Goal: Task Accomplishment & Management: Manage account settings

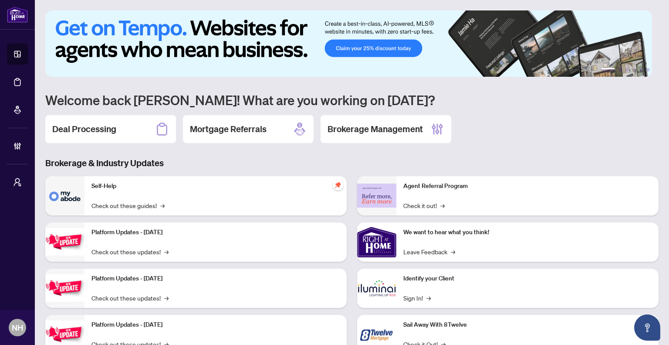
click at [130, 138] on div "Deal Processing" at bounding box center [110, 129] width 131 height 28
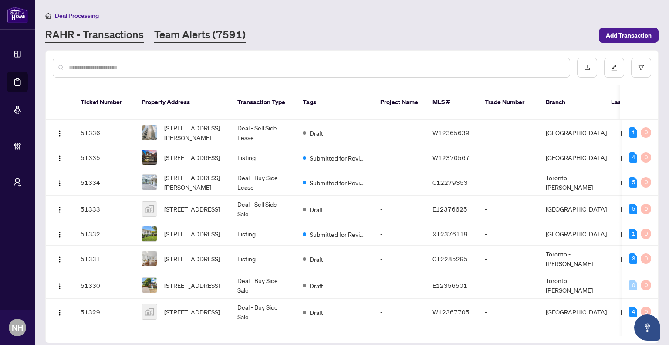
click at [214, 34] on link "Team Alerts (7591)" at bounding box center [200, 35] width 92 height 16
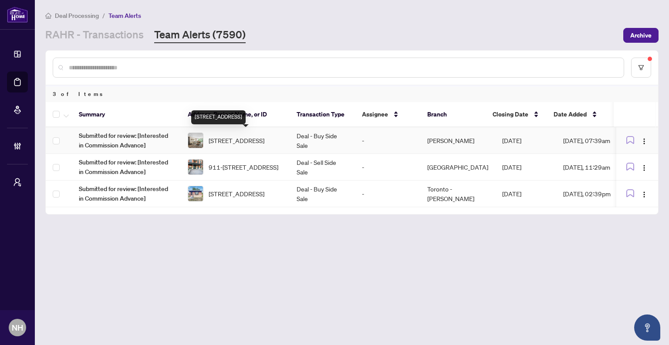
click at [284, 137] on td "[STREET_ADDRESS]" at bounding box center [235, 140] width 109 height 27
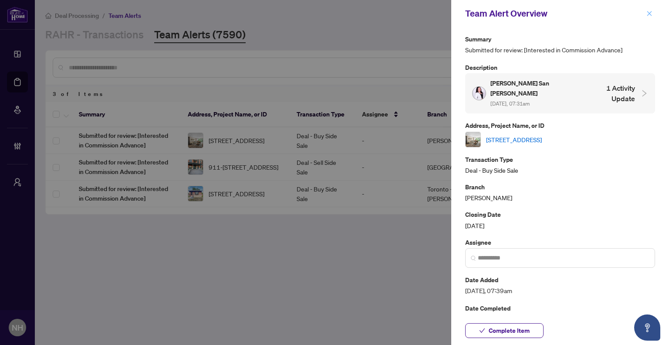
click at [650, 13] on icon "close" at bounding box center [650, 13] width 6 height 6
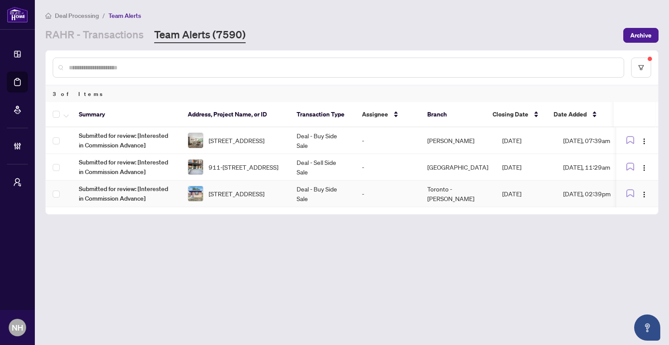
click at [253, 191] on span "[STREET_ADDRESS]" at bounding box center [237, 194] width 56 height 10
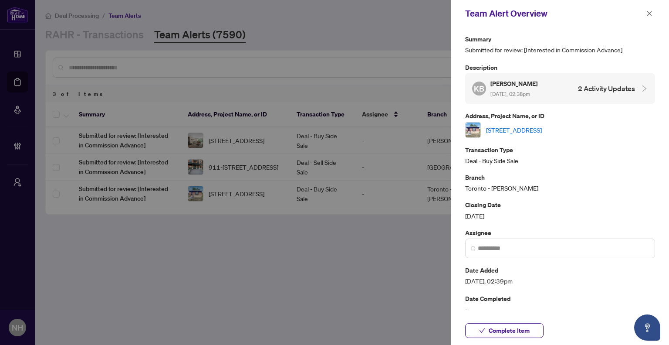
click at [537, 129] on link "[STREET_ADDRESS]" at bounding box center [514, 130] width 56 height 10
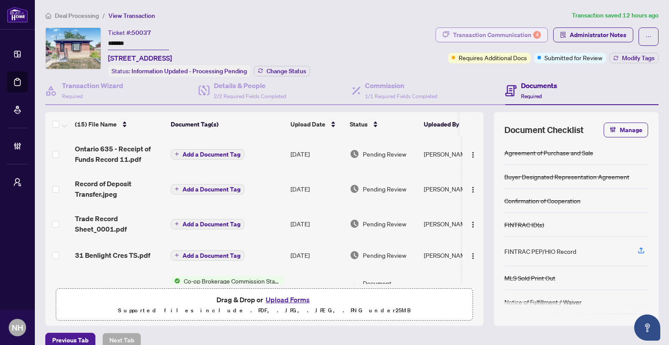
click at [478, 33] on div "Transaction Communication 4" at bounding box center [497, 35] width 88 height 14
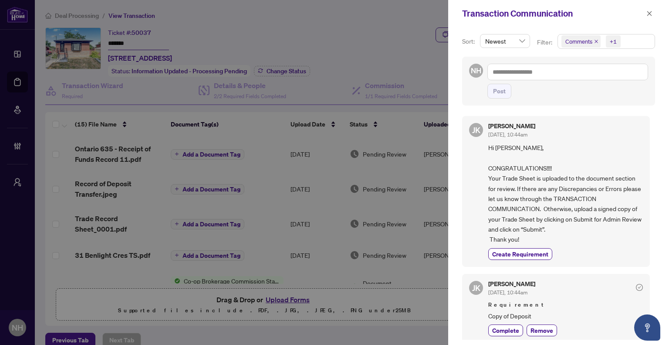
click at [596, 39] on icon "close" at bounding box center [596, 41] width 4 height 4
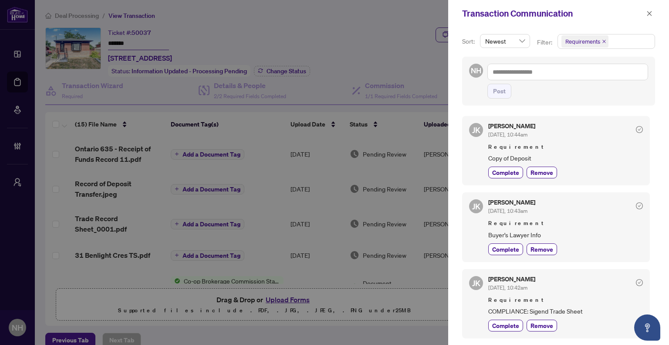
click at [655, 17] on div "Transaction Communication" at bounding box center [558, 13] width 221 height 27
click at [650, 14] on icon "close" at bounding box center [650, 13] width 5 height 5
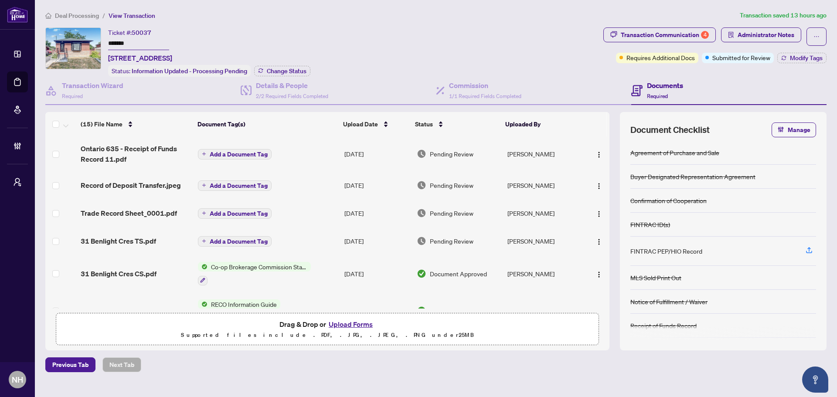
drag, startPoint x: 139, startPoint y: 40, endPoint x: 103, endPoint y: 41, distance: 36.2
click at [103, 41] on div "Ticket #: 50037 ******* 31 Benlight Cres, Toronto, Ontario M1H 1P4, Canada Stat…" at bounding box center [322, 51] width 554 height 49
click at [81, 10] on li "Deal Processing" at bounding box center [72, 15] width 54 height 10
click at [76, 18] on span "Deal Processing" at bounding box center [77, 16] width 44 height 8
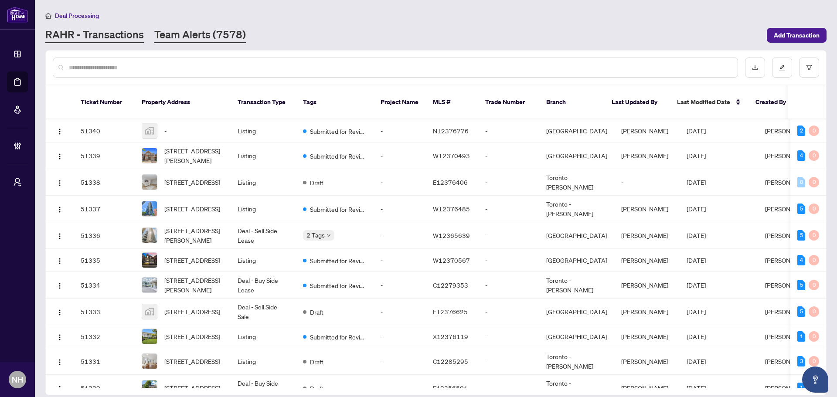
click at [173, 37] on link "Team Alerts (7578)" at bounding box center [200, 35] width 92 height 16
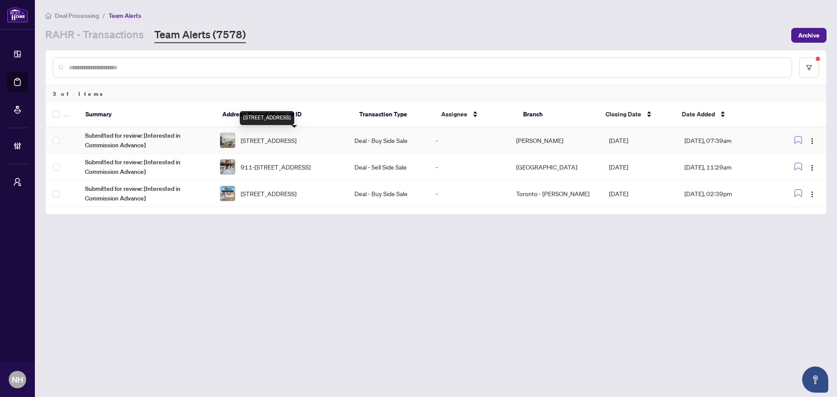
click at [296, 145] on span "[STREET_ADDRESS]" at bounding box center [269, 141] width 56 height 10
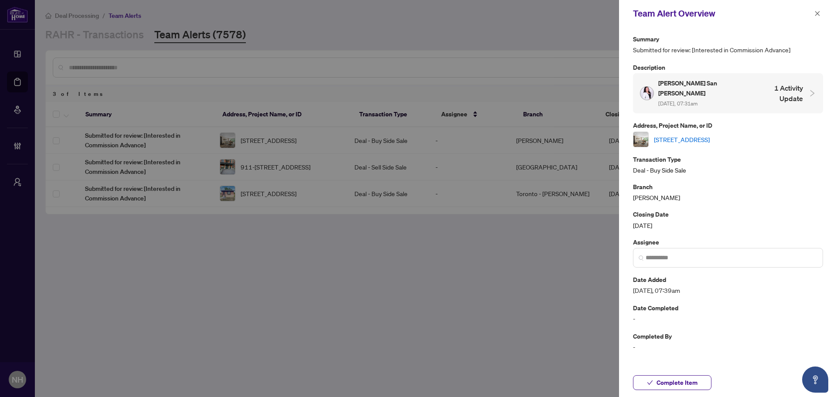
click at [669, 135] on link "[STREET_ADDRESS]" at bounding box center [682, 140] width 56 height 10
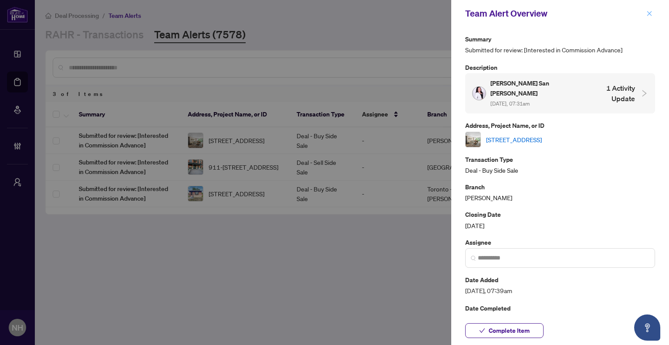
click at [647, 13] on icon "close" at bounding box center [650, 13] width 6 height 6
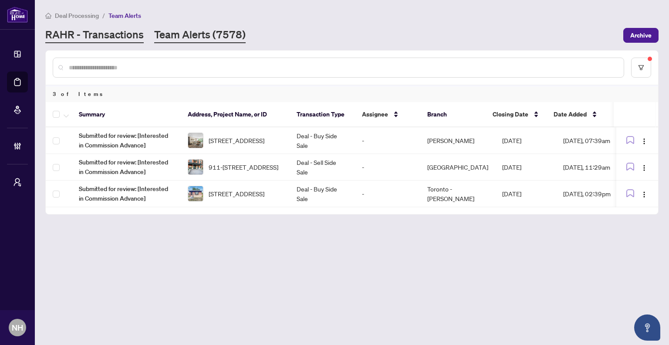
click at [96, 37] on link "RAHR - Transactions" at bounding box center [94, 35] width 98 height 16
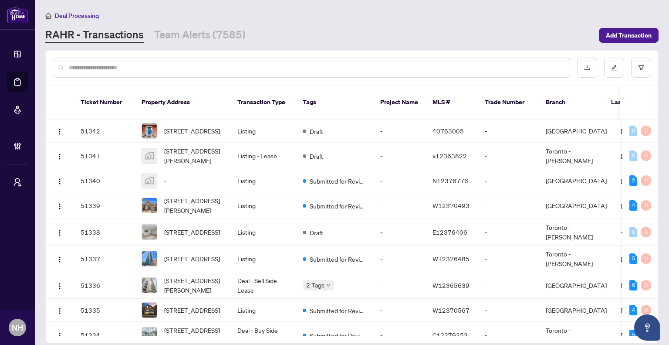
click at [170, 64] on input "text" at bounding box center [316, 68] width 494 height 10
paste input "*****"
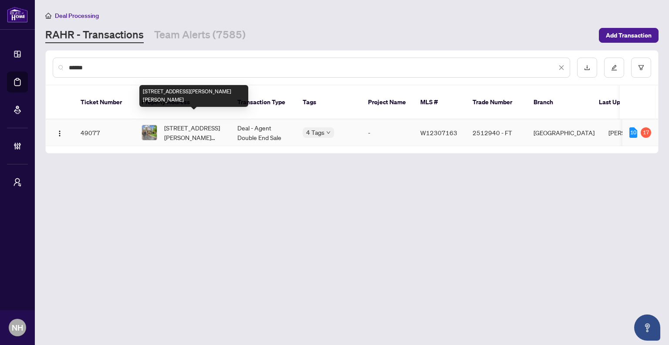
type input "*****"
click at [185, 123] on span "477 Farlow Cres, Milton, Ontario L9T 5M8, Canada" at bounding box center [193, 132] width 59 height 19
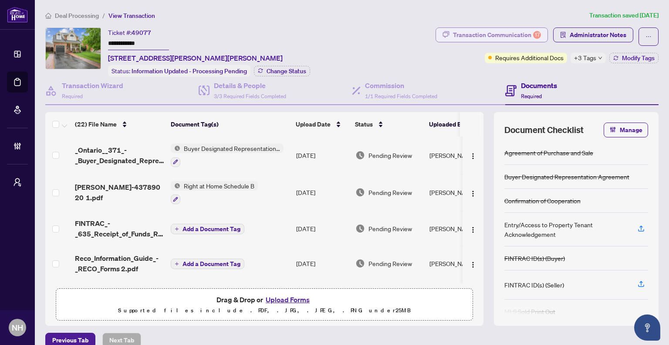
click at [492, 40] on div "Transaction Communication 17" at bounding box center [497, 35] width 88 height 14
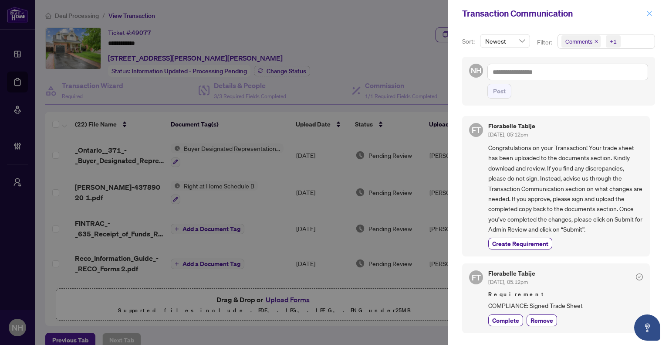
click at [648, 14] on icon "close" at bounding box center [650, 13] width 6 height 6
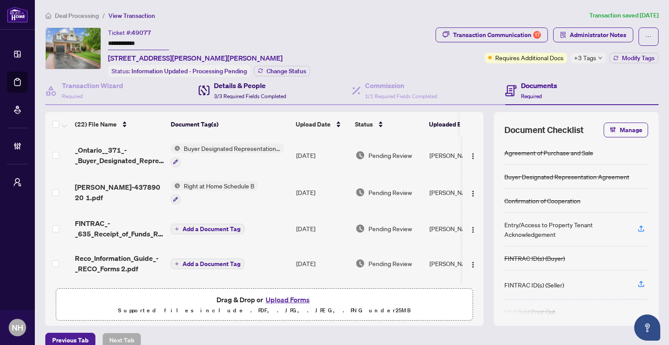
drag, startPoint x: 234, startPoint y: 88, endPoint x: 254, endPoint y: 94, distance: 21.3
click at [234, 88] on h4 "Details & People" at bounding box center [250, 85] width 72 height 10
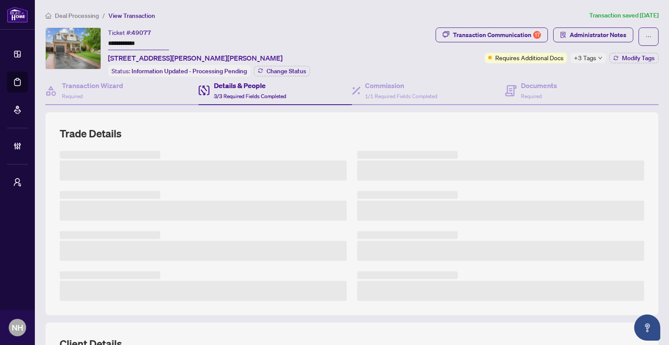
scroll to position [44, 0]
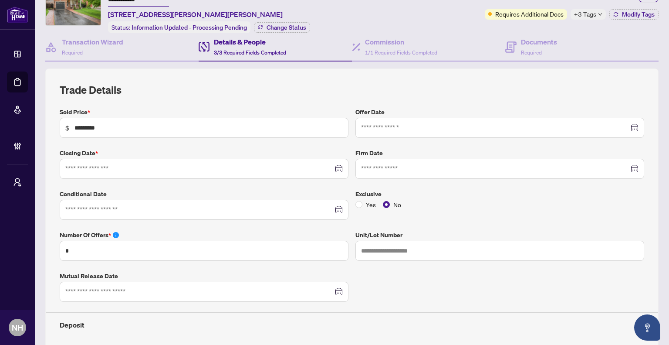
type input "**********"
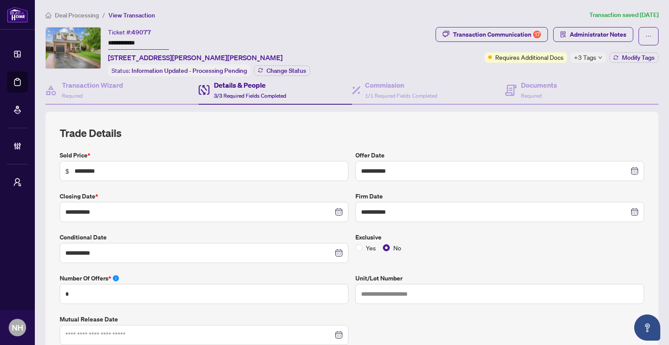
scroll to position [0, 0]
click at [547, 80] on h4 "Documents" at bounding box center [539, 85] width 36 height 10
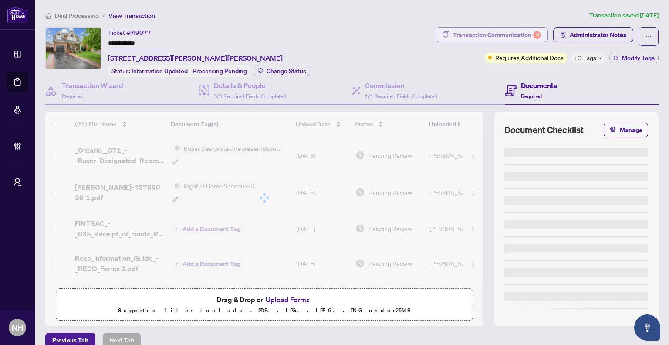
click at [496, 37] on div "Transaction Communication 17" at bounding box center [497, 35] width 88 height 14
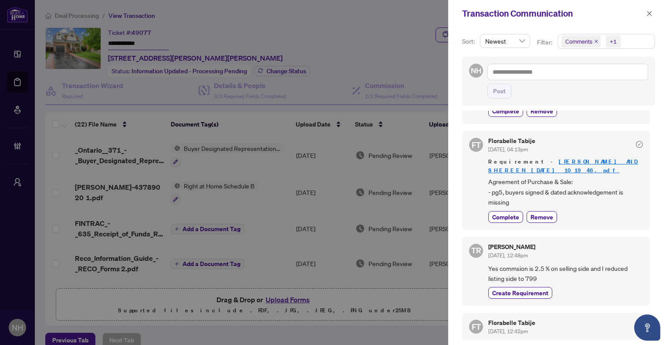
scroll to position [2074, 0]
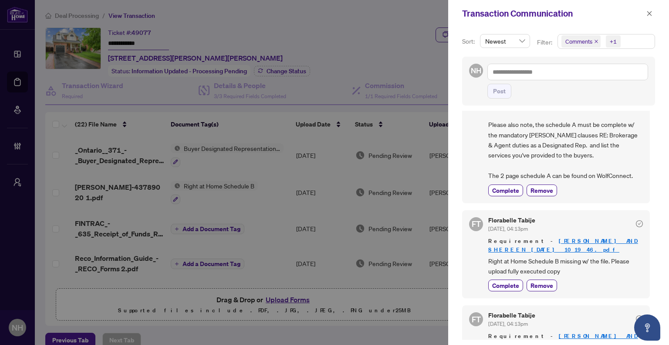
drag, startPoint x: 648, startPoint y: 13, endPoint x: 664, endPoint y: 12, distance: 15.3
click at [648, 13] on icon "close" at bounding box center [650, 13] width 5 height 5
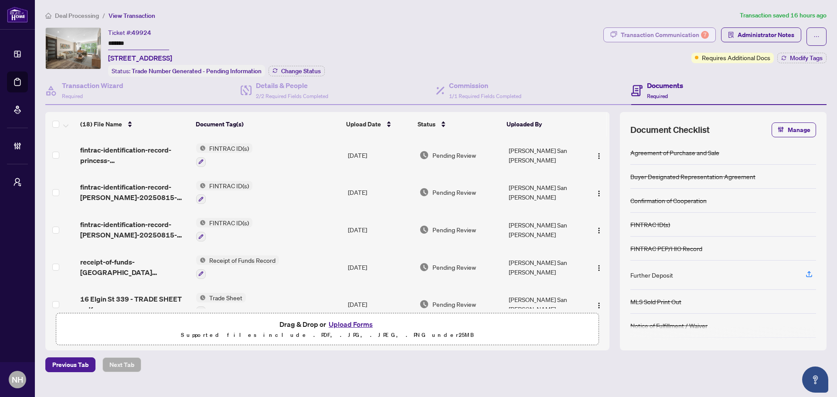
click at [657, 35] on div "Transaction Communication 7" at bounding box center [665, 35] width 88 height 14
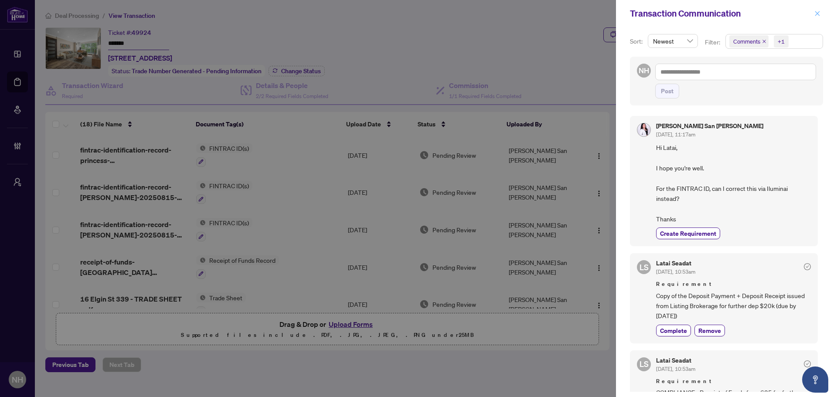
click at [817, 18] on span "button" at bounding box center [817, 14] width 6 height 14
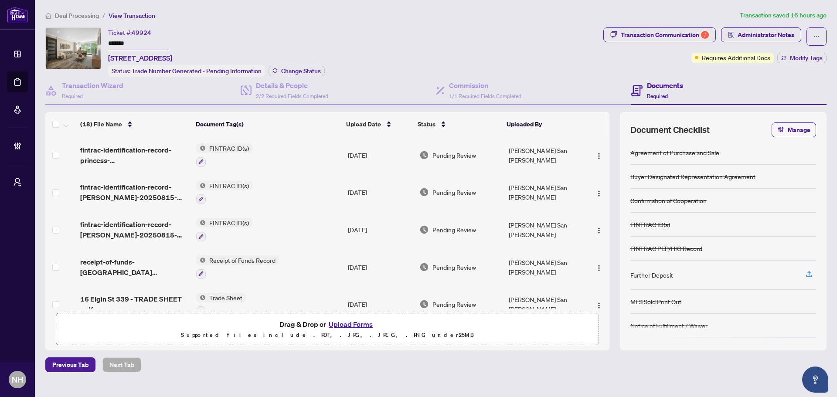
drag, startPoint x: 145, startPoint y: 39, endPoint x: 109, endPoint y: 42, distance: 35.9
click at [109, 42] on input "*******" at bounding box center [138, 43] width 61 height 13
click at [645, 28] on div "Transaction Communication 7" at bounding box center [665, 35] width 88 height 14
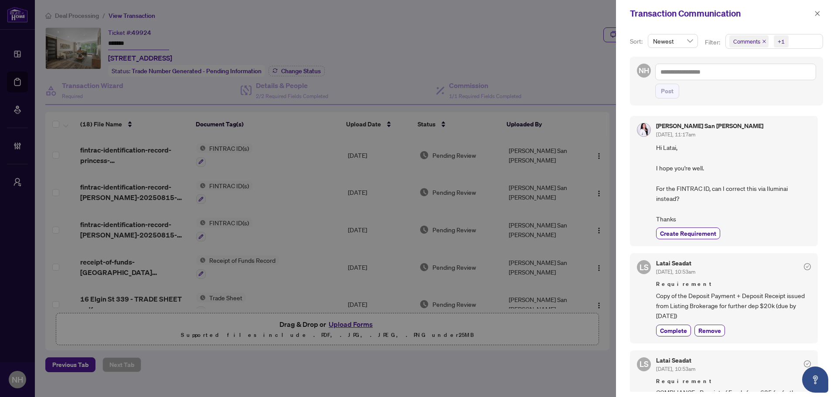
click at [763, 41] on icon "close" at bounding box center [764, 41] width 4 height 4
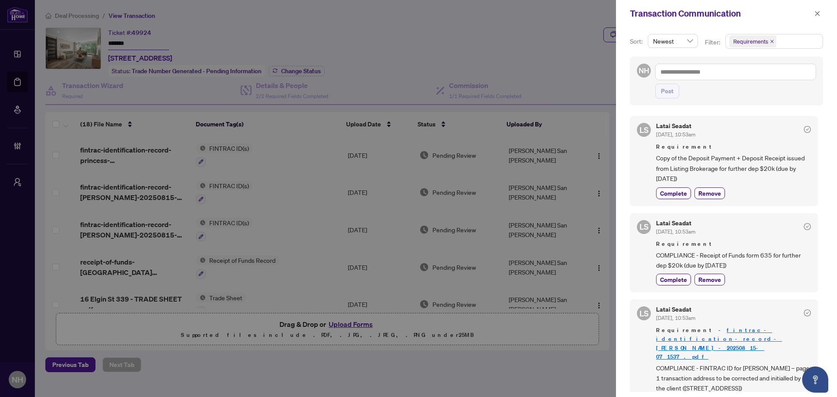
click at [818, 16] on icon "close" at bounding box center [817, 13] width 6 height 6
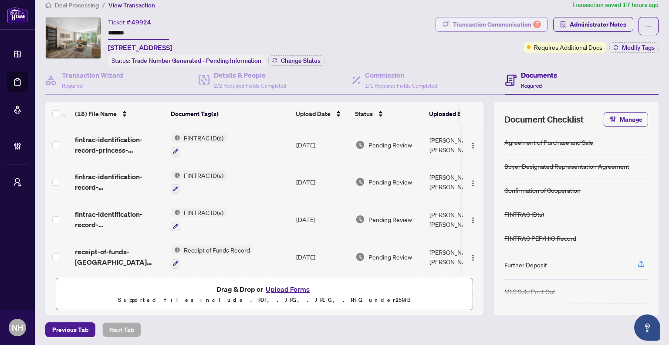
click at [475, 30] on div "Transaction Communication 7" at bounding box center [497, 24] width 88 height 14
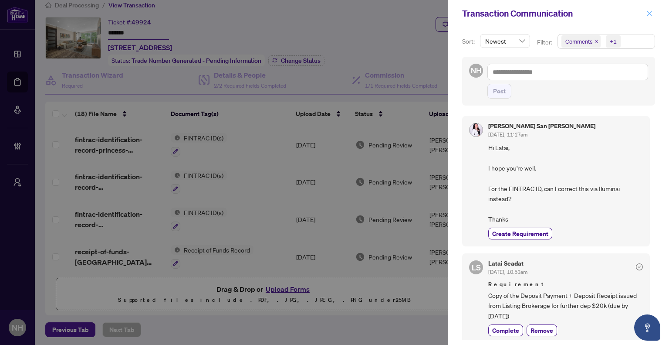
click at [648, 15] on icon "close" at bounding box center [650, 13] width 5 height 5
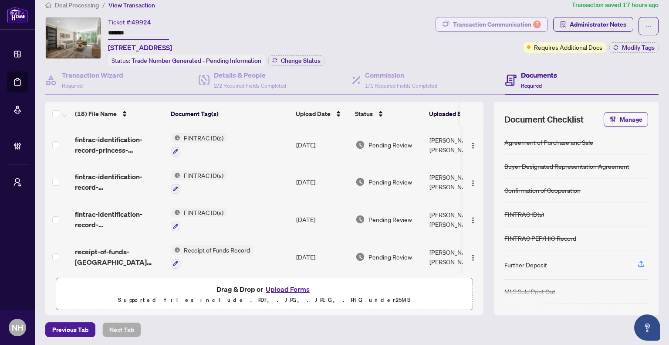
click at [498, 17] on div "Transaction Communication 7" at bounding box center [497, 24] width 88 height 14
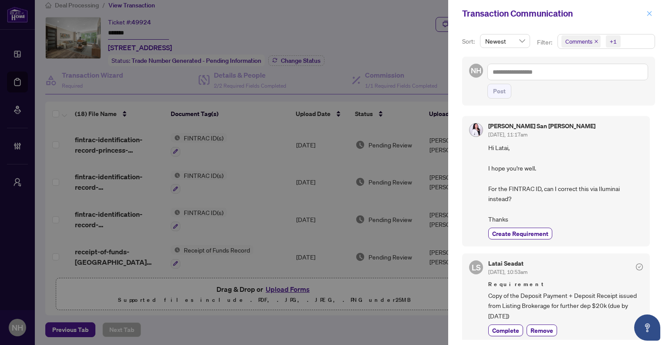
click at [654, 14] on button "button" at bounding box center [649, 13] width 11 height 10
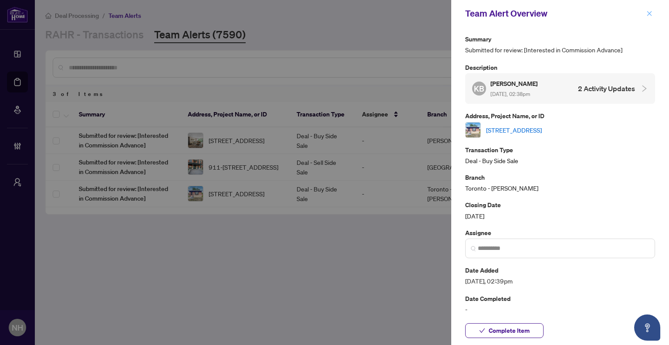
click at [651, 14] on icon "close" at bounding box center [650, 13] width 6 height 6
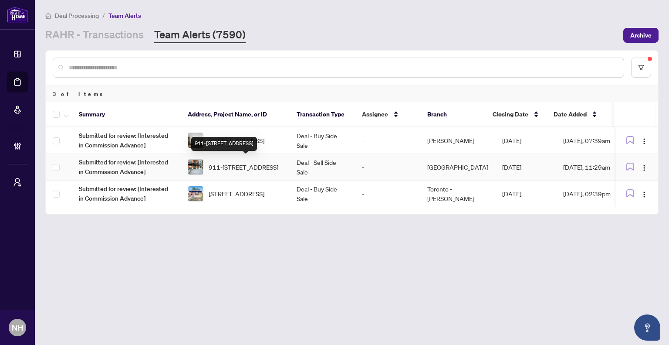
click at [264, 166] on span "911-[STREET_ADDRESS]" at bounding box center [244, 167] width 70 height 10
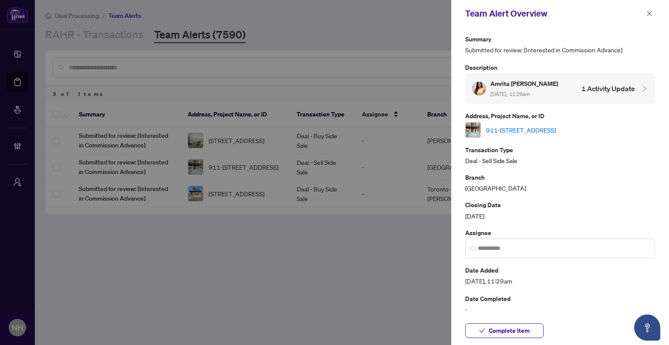
click at [652, 12] on icon "close" at bounding box center [650, 13] width 6 height 6
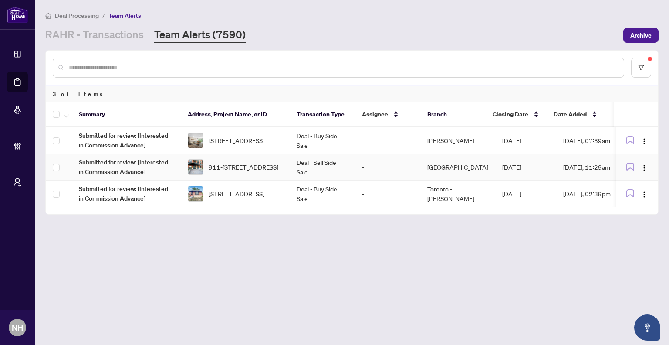
click at [397, 163] on td "-" at bounding box center [387, 167] width 65 height 27
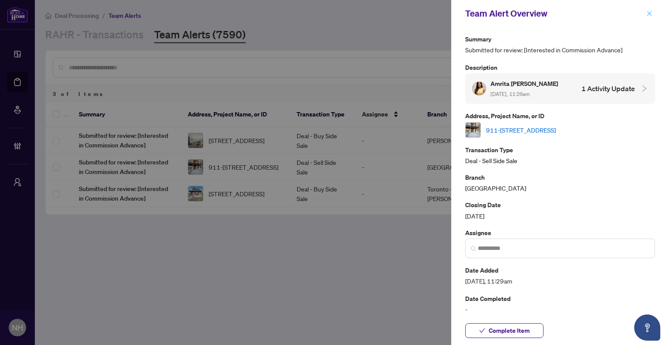
click at [648, 16] on icon "close" at bounding box center [650, 13] width 6 height 6
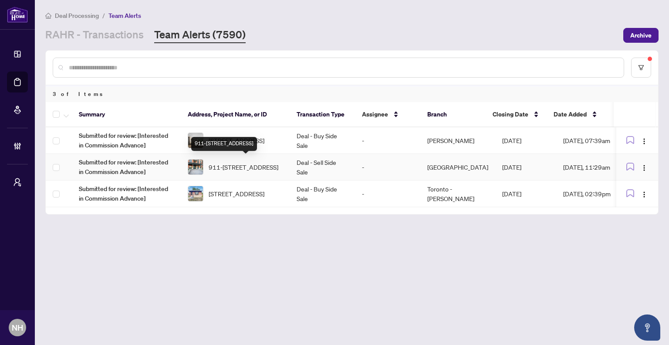
click at [265, 163] on span "911-[STREET_ADDRESS]" at bounding box center [244, 167] width 70 height 10
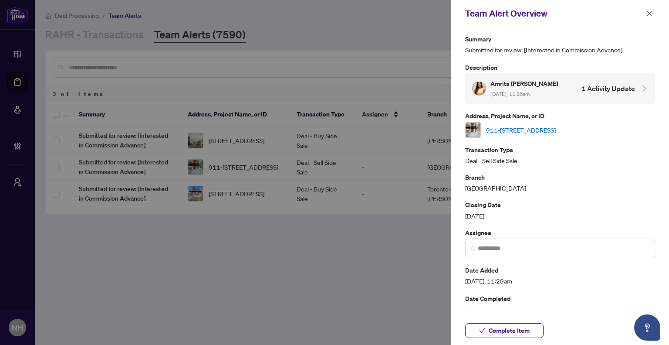
click at [522, 128] on link "911-[STREET_ADDRESS]" at bounding box center [521, 130] width 70 height 10
click at [651, 12] on icon "close" at bounding box center [650, 13] width 5 height 5
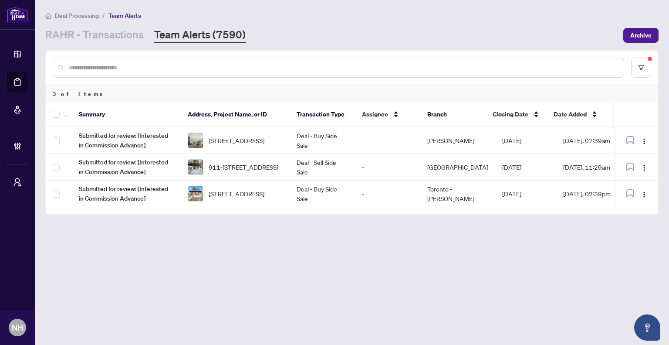
drag, startPoint x: 577, startPoint y: 208, endPoint x: 621, endPoint y: 211, distance: 44.5
click at [621, 211] on div "Summary Address, Project Name, or ID Transaction Type Assignee Branch Closing D…" at bounding box center [352, 158] width 613 height 112
click at [642, 165] on img "button" at bounding box center [644, 167] width 7 height 7
click at [615, 211] on span "Complete Item" at bounding box center [624, 211] width 41 height 10
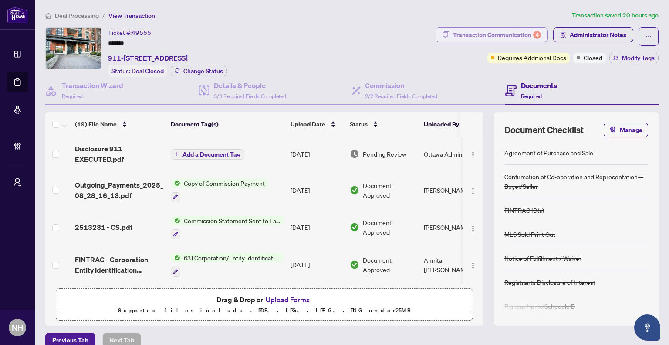
click at [482, 38] on div "Transaction Communication 4" at bounding box center [497, 35] width 88 height 14
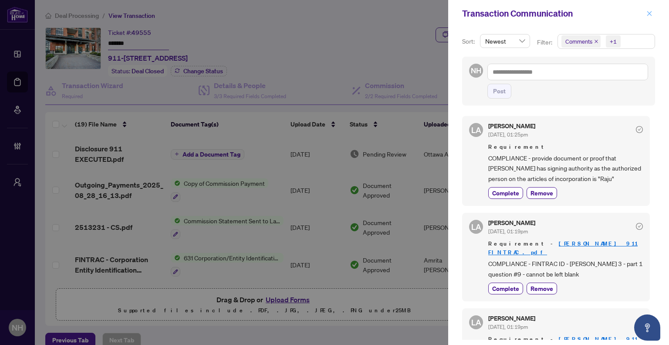
click at [652, 16] on icon "close" at bounding box center [650, 13] width 6 height 6
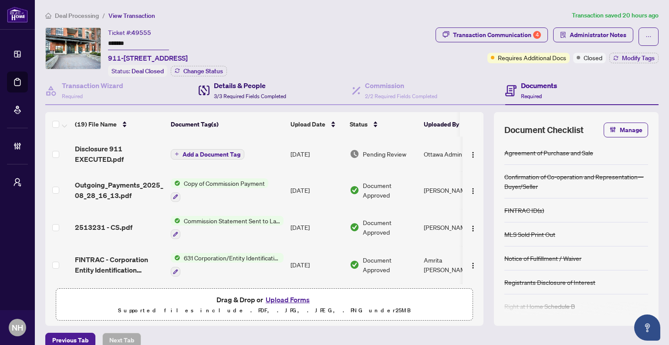
click at [265, 93] on span "3/3 Required Fields Completed" at bounding box center [250, 96] width 72 height 7
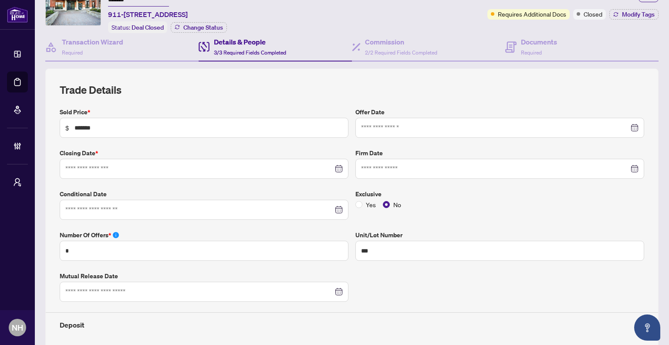
type input "**********"
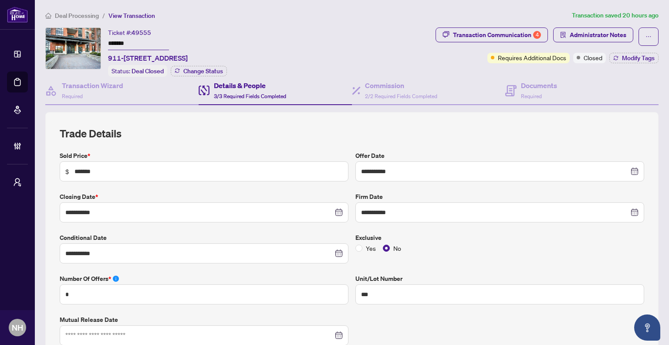
click at [96, 15] on span "Deal Processing" at bounding box center [77, 16] width 44 height 8
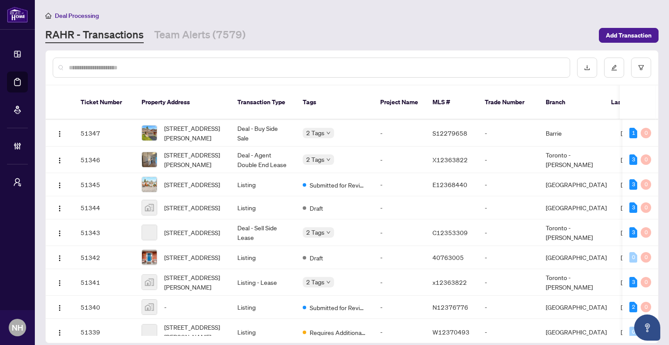
scroll to position [44, 0]
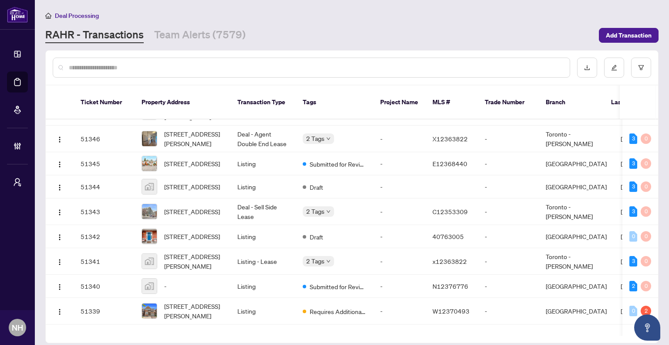
drag, startPoint x: 183, startPoint y: 35, endPoint x: 381, endPoint y: 45, distance: 198.6
click at [184, 35] on link "Team Alerts (7579)" at bounding box center [200, 35] width 92 height 16
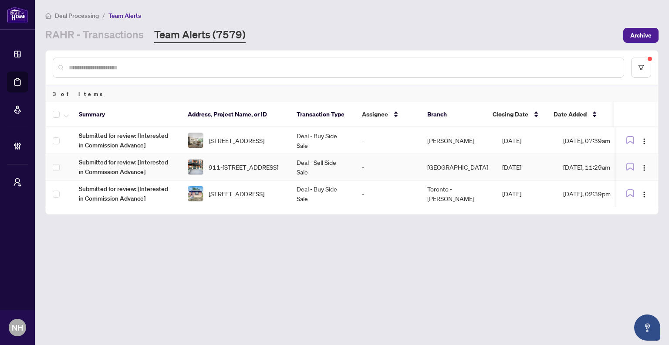
click at [402, 163] on td "-" at bounding box center [387, 167] width 65 height 27
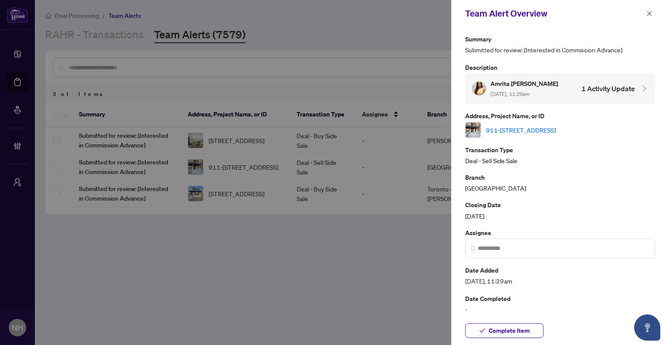
click at [517, 128] on link "911-555 Anand Private, Ottawa, Ontario K1V 2R7, Canada" at bounding box center [521, 130] width 70 height 10
drag, startPoint x: 651, startPoint y: 16, endPoint x: 632, endPoint y: 38, distance: 29.7
click at [651, 16] on icon "close" at bounding box center [650, 13] width 6 height 6
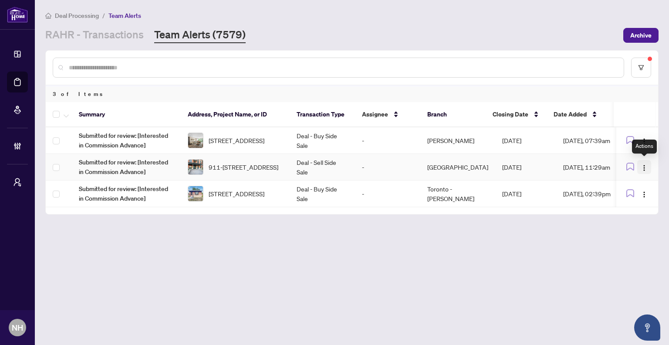
click at [647, 167] on button "button" at bounding box center [645, 167] width 14 height 14
click at [626, 209] on span "Complete Item" at bounding box center [624, 211] width 41 height 10
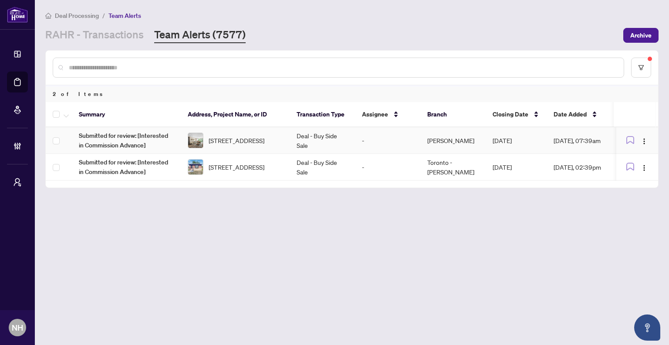
click at [344, 140] on td "Deal - Buy Side Sale" at bounding box center [322, 140] width 65 height 27
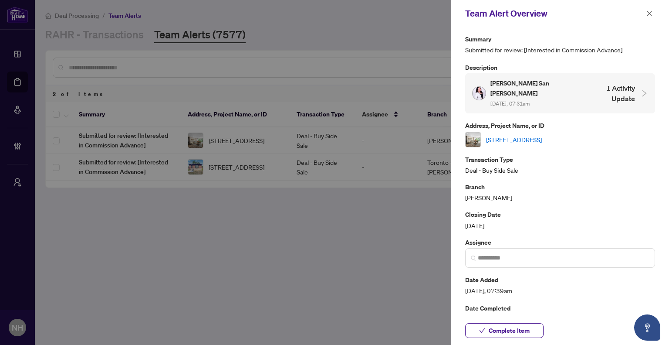
click at [237, 164] on div at bounding box center [334, 172] width 669 height 345
click at [647, 8] on span "button" at bounding box center [650, 14] width 6 height 14
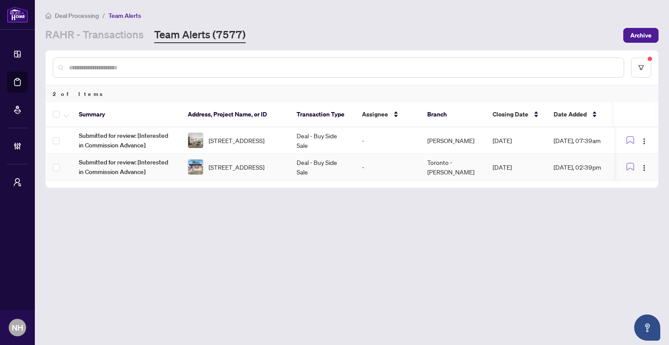
click at [223, 168] on span "[STREET_ADDRESS]" at bounding box center [237, 167] width 56 height 10
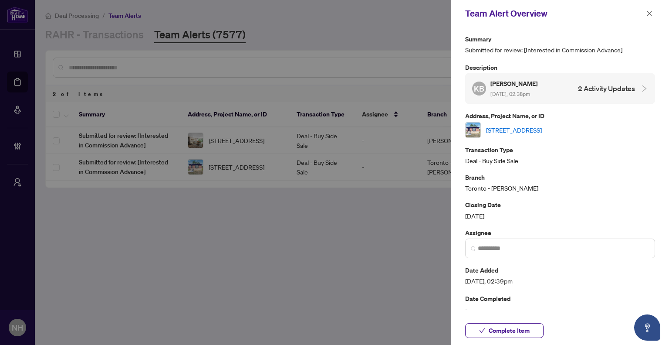
click at [542, 129] on link "[STREET_ADDRESS]" at bounding box center [514, 130] width 56 height 10
click at [650, 14] on icon "close" at bounding box center [650, 13] width 5 height 5
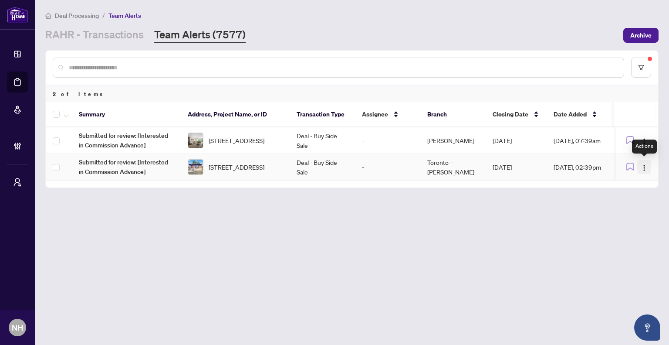
click at [646, 164] on img "button" at bounding box center [644, 167] width 7 height 7
click at [265, 166] on span "[STREET_ADDRESS]" at bounding box center [237, 167] width 56 height 10
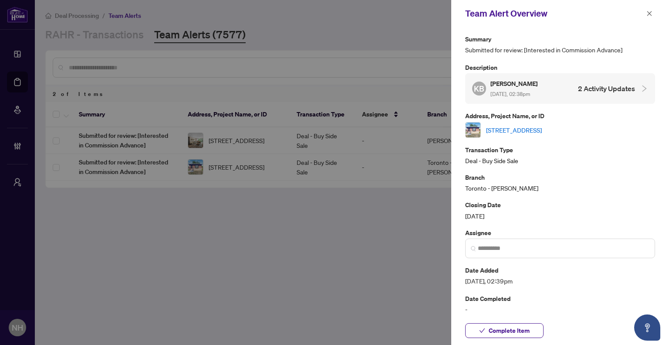
click at [542, 127] on link "31 Benlight Cres, Toronto, Ontario M1H 1P4, Canada" at bounding box center [514, 130] width 56 height 10
click at [648, 14] on icon "close" at bounding box center [650, 13] width 6 height 6
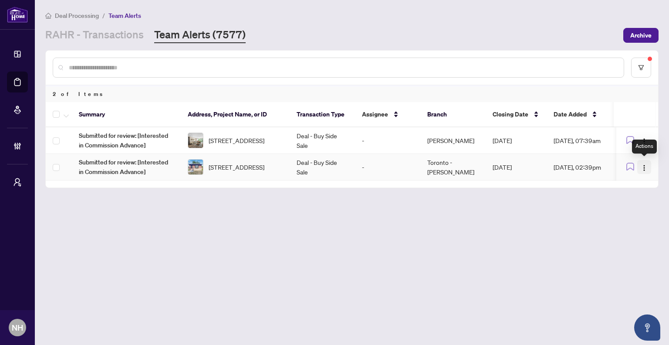
click at [646, 166] on img "button" at bounding box center [644, 167] width 7 height 7
click at [619, 210] on span "Complete Item" at bounding box center [624, 211] width 41 height 10
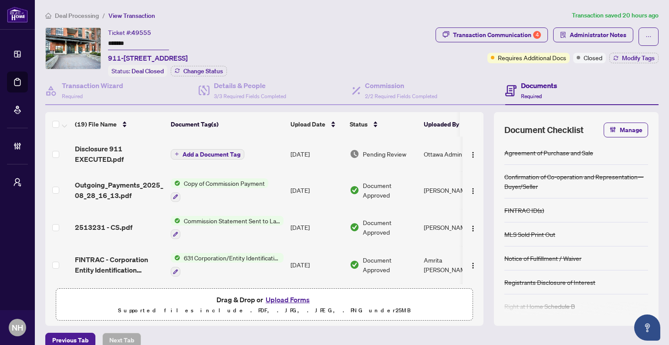
drag, startPoint x: 133, startPoint y: 44, endPoint x: 105, endPoint y: 42, distance: 27.9
click at [105, 42] on div "Ticket #: 49555 ******* [STREET_ADDRESS] Status: Deal Closed Change Status" at bounding box center [238, 51] width 387 height 49
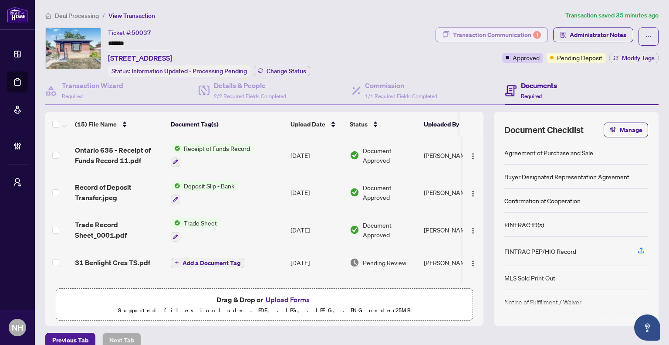
click at [465, 39] on div "Transaction Communication 1" at bounding box center [497, 35] width 88 height 14
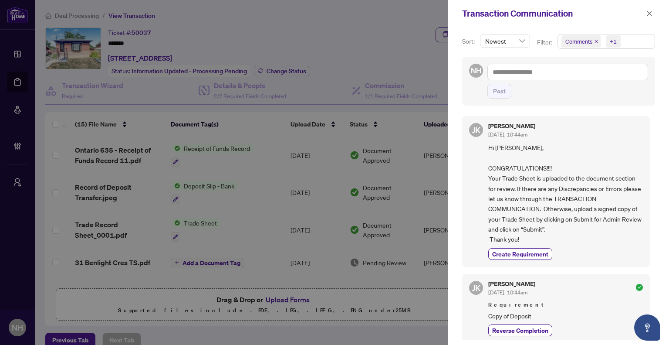
click at [595, 42] on icon "close" at bounding box center [596, 41] width 3 height 3
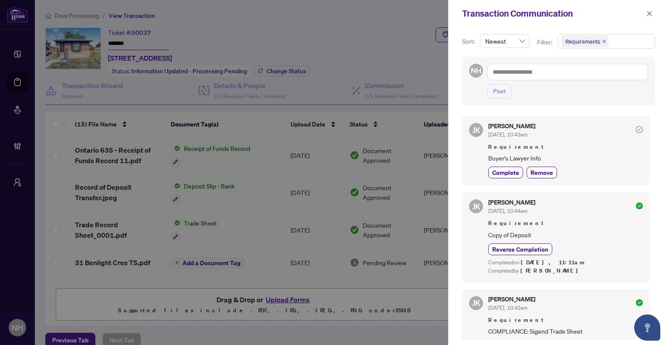
drag, startPoint x: 648, startPoint y: 7, endPoint x: 646, endPoint y: 12, distance: 4.9
click at [648, 8] on span "button" at bounding box center [650, 14] width 6 height 14
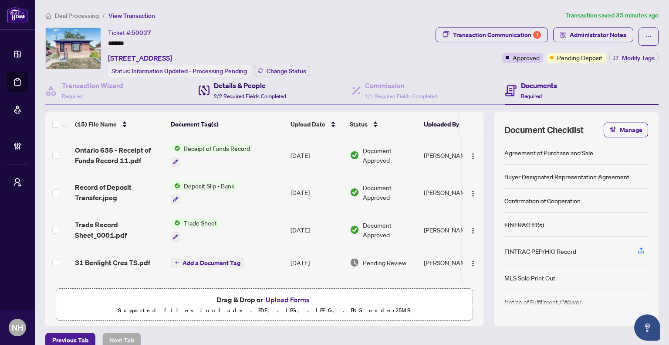
click at [270, 93] on span "2/2 Required Fields Completed" at bounding box center [250, 96] width 72 height 7
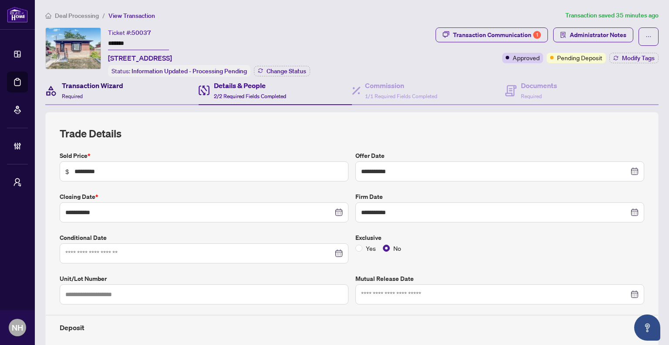
drag, startPoint x: 78, startPoint y: 85, endPoint x: 89, endPoint y: 90, distance: 12.3
click at [77, 86] on h4 "Transaction Wizard" at bounding box center [92, 85] width 61 height 10
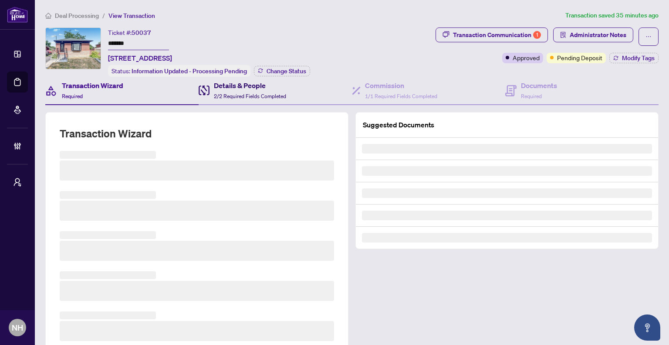
click at [273, 95] on span "2/2 Required Fields Completed" at bounding box center [250, 96] width 72 height 7
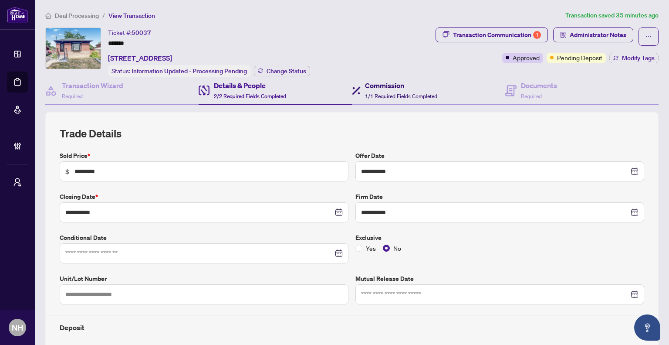
click at [404, 88] on h4 "Commission" at bounding box center [401, 85] width 72 height 10
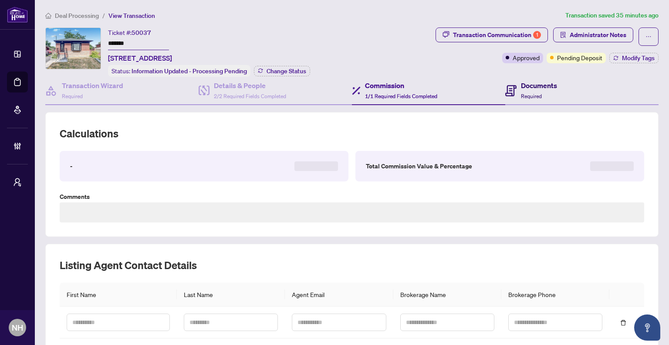
click at [521, 89] on div "Documents Required" at bounding box center [539, 90] width 36 height 20
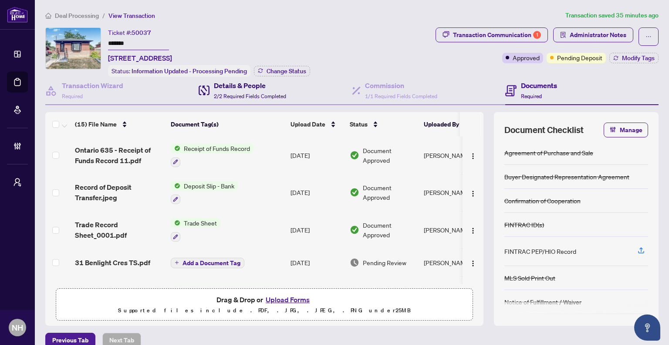
click at [231, 93] on span "2/2 Required Fields Completed" at bounding box center [250, 96] width 72 height 7
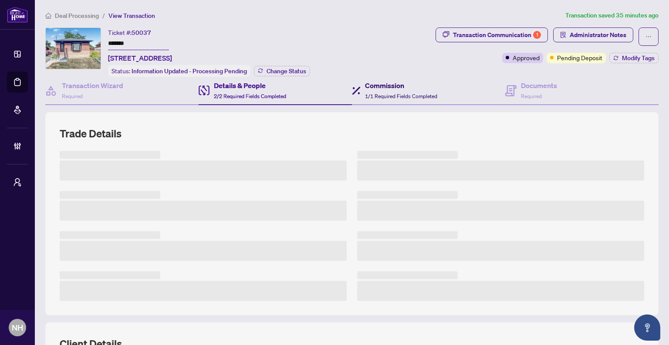
click at [370, 89] on div "Commission 1/1 Required Fields Completed" at bounding box center [401, 90] width 72 height 20
type textarea "**********"
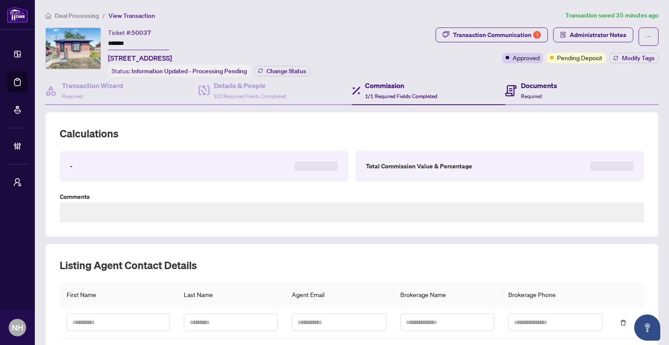
click at [550, 93] on div "Documents Required" at bounding box center [539, 90] width 36 height 20
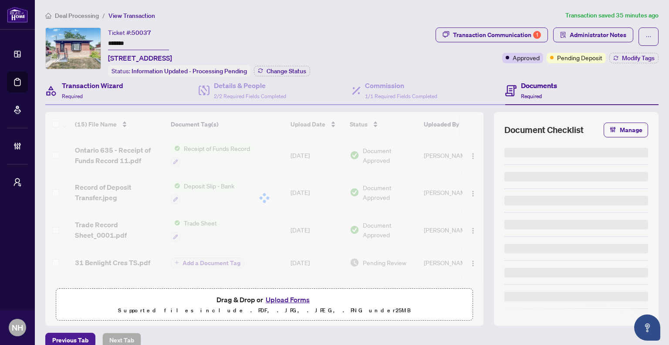
click at [135, 94] on div "Transaction Wizard Required" at bounding box center [121, 91] width 153 height 28
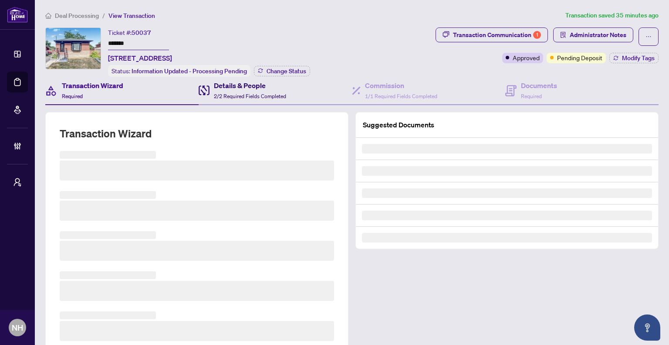
click at [263, 95] on span "2/2 Required Fields Completed" at bounding box center [250, 96] width 72 height 7
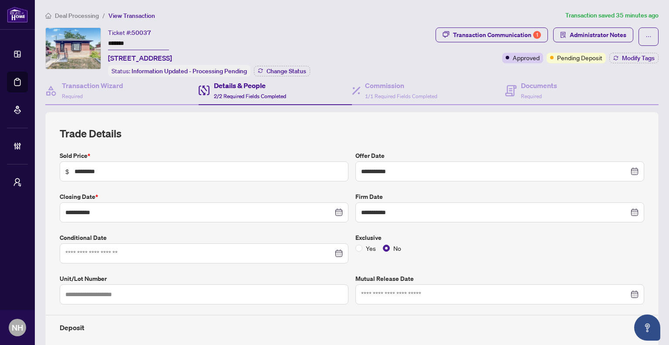
click at [242, 88] on h4 "Details & People" at bounding box center [250, 85] width 72 height 10
click at [421, 86] on h4 "Commission" at bounding box center [401, 85] width 72 height 10
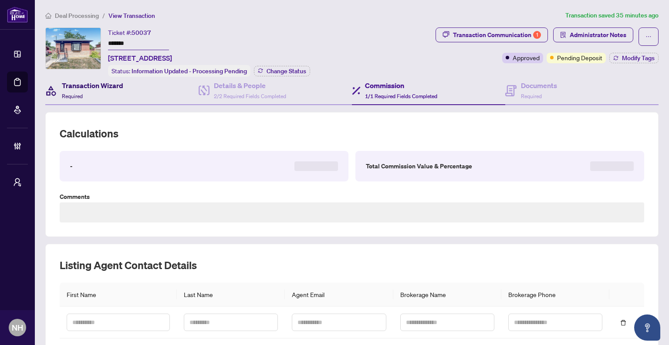
click at [92, 91] on div "Transaction Wizard Required" at bounding box center [92, 90] width 61 height 20
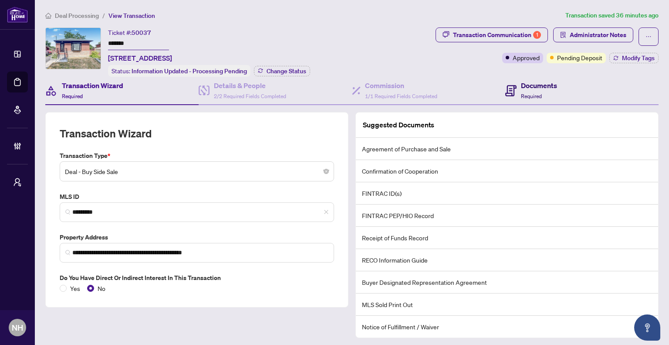
click at [521, 90] on div "Documents Required" at bounding box center [539, 90] width 36 height 20
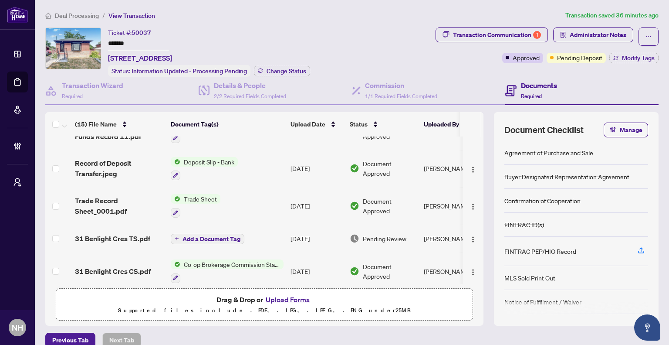
scroll to position [44, 0]
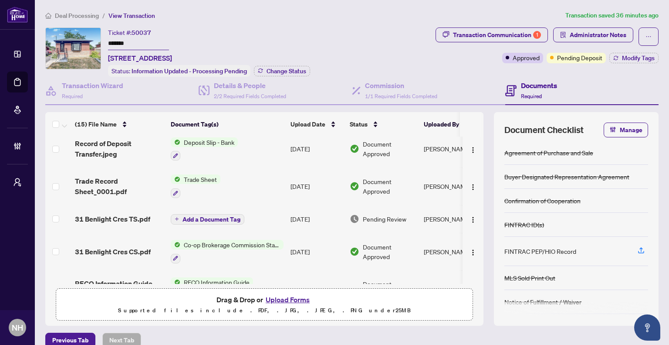
drag, startPoint x: 142, startPoint y: 46, endPoint x: 107, endPoint y: 42, distance: 35.5
click at [107, 42] on div "Ticket #: 50037 ******* 31 Benlight Cres, Toronto, Ontario M1H 1P4, Canada Stat…" at bounding box center [238, 51] width 387 height 49
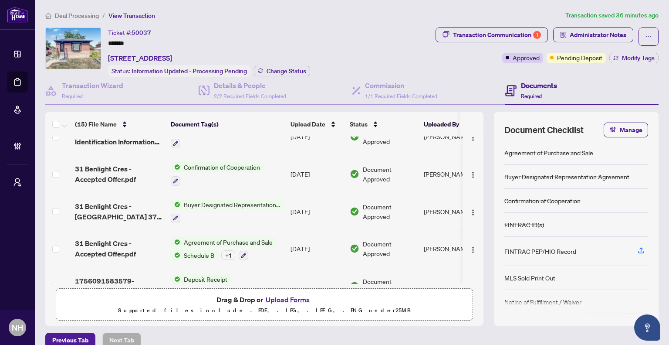
scroll to position [397, 0]
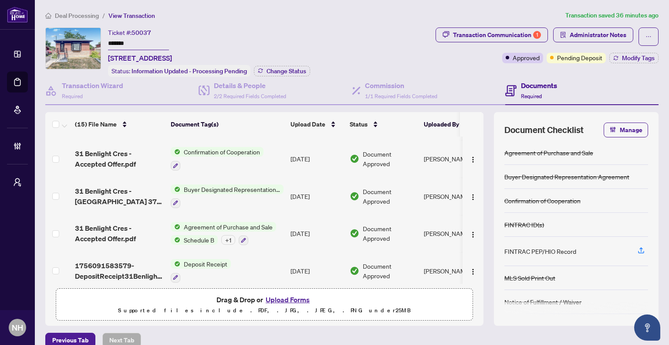
click at [227, 235] on div "+ 1" at bounding box center [228, 240] width 14 height 10
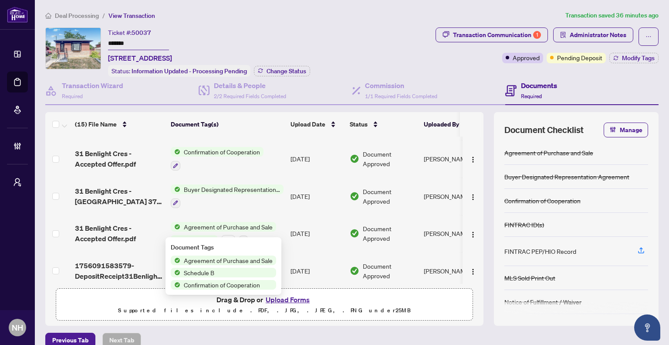
click at [494, 320] on div "Document Checklist Manage Agreement of Purchase and Sale Buyer Designated Repre…" at bounding box center [576, 219] width 165 height 214
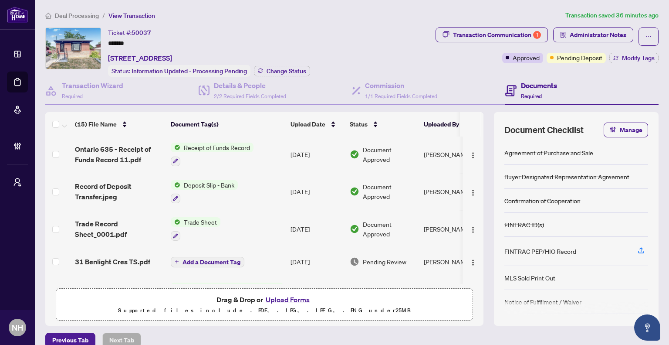
scroll to position [0, 0]
drag, startPoint x: 254, startPoint y: 56, endPoint x: 104, endPoint y: 52, distance: 150.0
click at [98, 55] on div "Ticket #: 50037 ******* 31 Benlight Cres, Toronto, Ontario M1H 1P4, Canada Stat…" at bounding box center [238, 51] width 387 height 49
click at [301, 37] on div "Ticket #: 50037 ******* 31 Benlight Cres, Toronto, Ontario M1H 1P4, Canada Stat…" at bounding box center [209, 51] width 202 height 49
drag, startPoint x: 277, startPoint y: 54, endPoint x: 109, endPoint y: 58, distance: 168.3
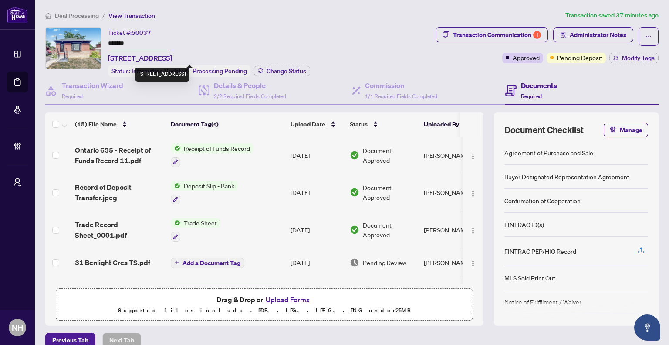
click at [109, 58] on div "Ticket #: 50037 ******* 31 Benlight Cres, Toronto, Ontario M1H 1P4, Canada Stat…" at bounding box center [209, 51] width 202 height 49
copy span "31 Benlight Cres, Toronto, Ontario M1H 1P4, Canada"
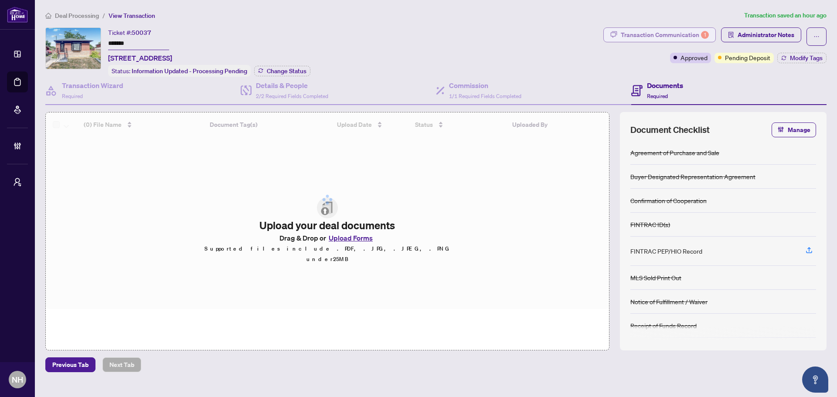
click at [637, 35] on div "Transaction Communication 1" at bounding box center [665, 35] width 88 height 14
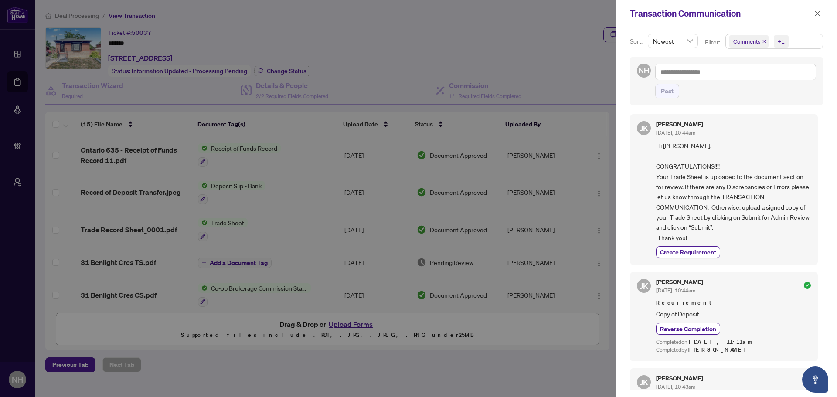
click at [669, 42] on span "+1" at bounding box center [781, 41] width 15 height 12
click at [669, 88] on span "Select Requirements" at bounding box center [733, 89] width 7 height 7
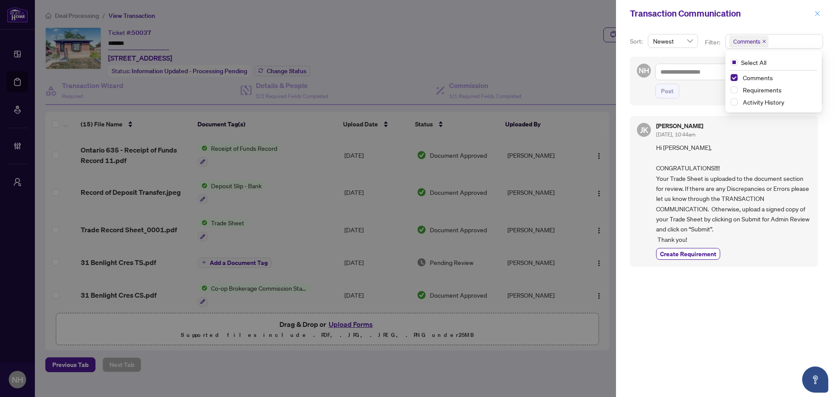
click at [669, 14] on button "button" at bounding box center [816, 13] width 11 height 10
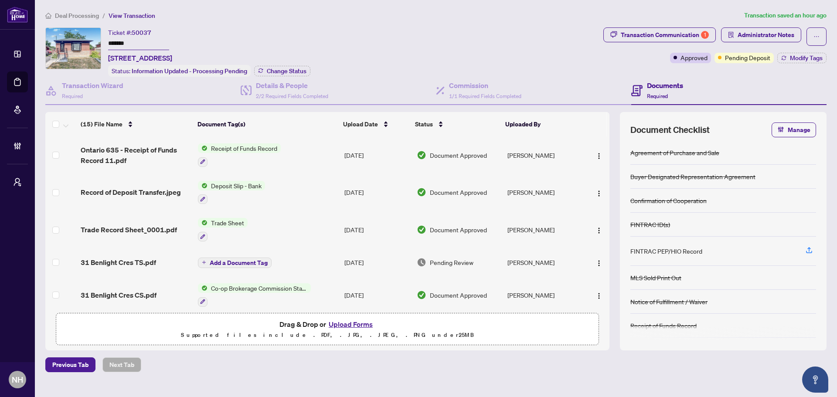
click at [64, 16] on span "Deal Processing" at bounding box center [77, 16] width 44 height 8
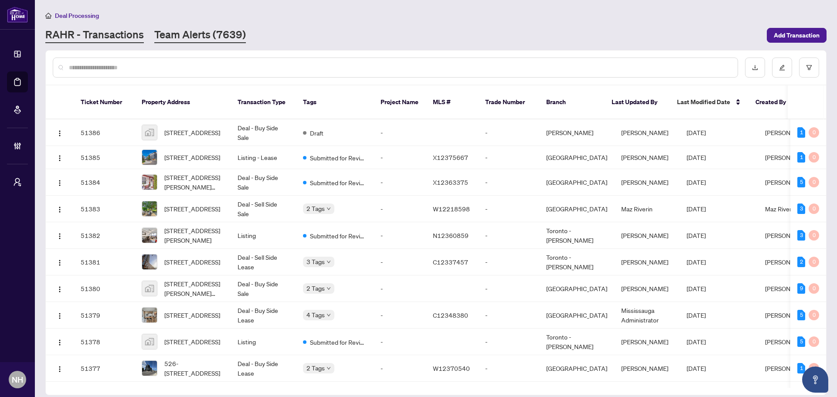
click at [210, 34] on link "Team Alerts (7639)" at bounding box center [200, 35] width 92 height 16
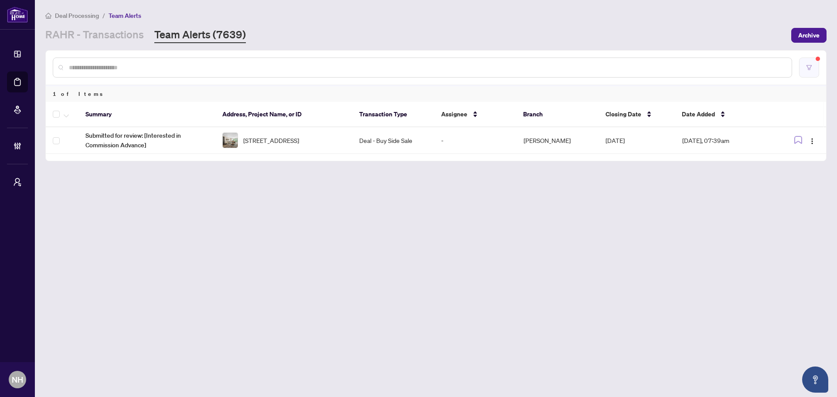
click at [669, 72] on button "button" at bounding box center [809, 68] width 20 height 20
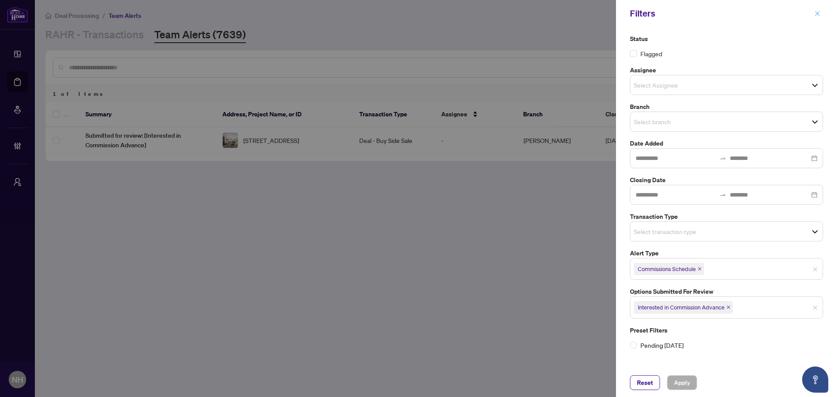
click at [669, 11] on button "button" at bounding box center [816, 13] width 11 height 10
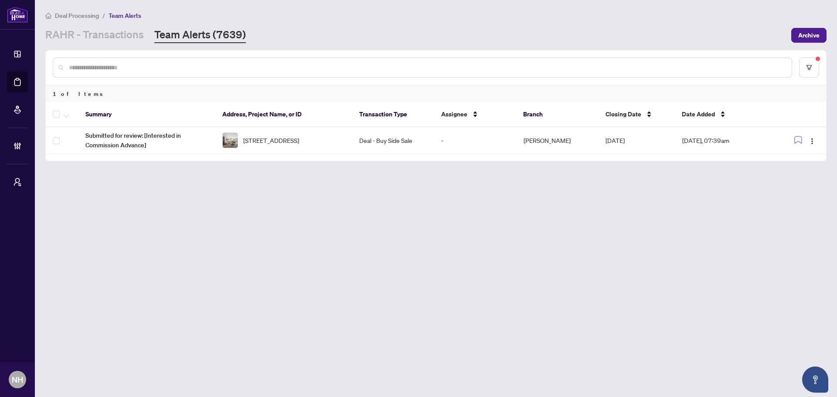
click at [547, 219] on main "Deal Processing / Team Alerts RAHR - Transactions Team Alerts (7639) Archive 1 …" at bounding box center [436, 198] width 802 height 397
click at [669, 68] on button "button" at bounding box center [809, 68] width 20 height 20
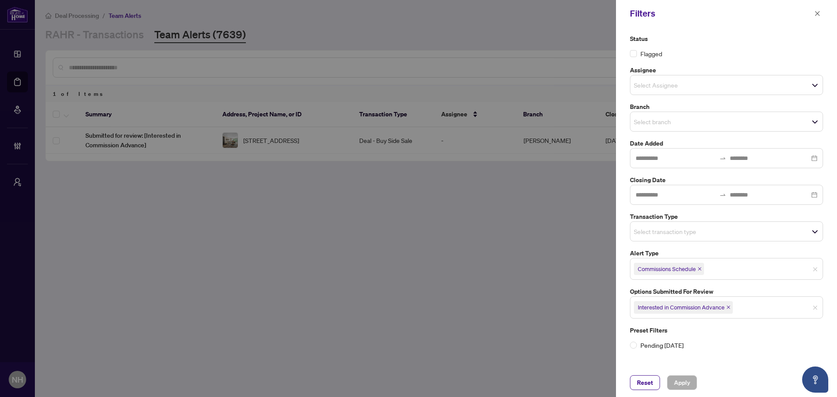
click at [669, 268] on icon "close" at bounding box center [699, 269] width 4 height 4
click at [669, 12] on button "button" at bounding box center [816, 13] width 11 height 10
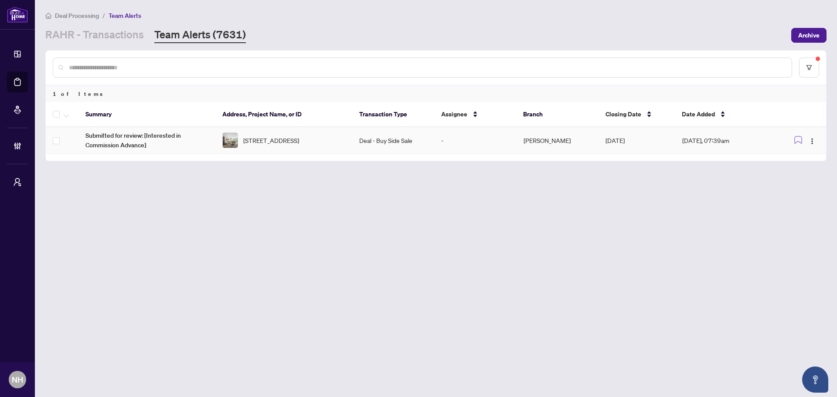
click at [299, 145] on span "[STREET_ADDRESS]" at bounding box center [271, 141] width 56 height 10
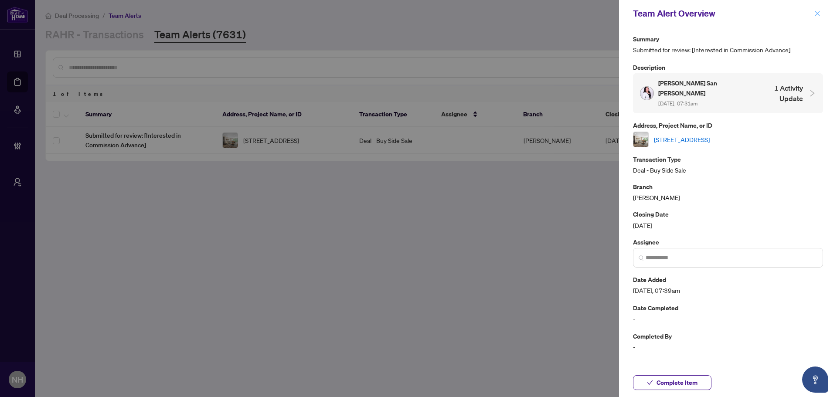
click at [819, 12] on icon "close" at bounding box center [817, 13] width 6 height 6
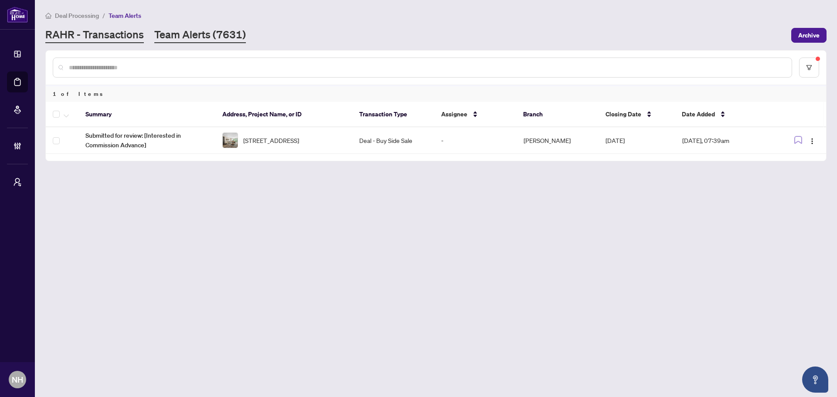
click at [134, 34] on link "RAHR - Transactions" at bounding box center [94, 35] width 98 height 16
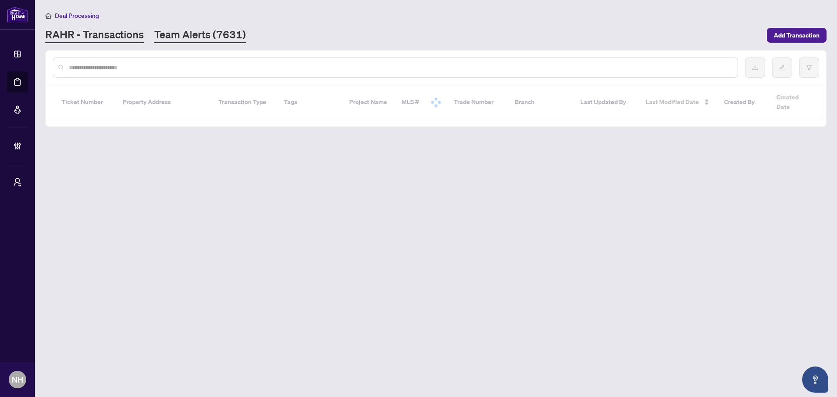
click at [186, 33] on link "Team Alerts (7631)" at bounding box center [200, 35] width 92 height 16
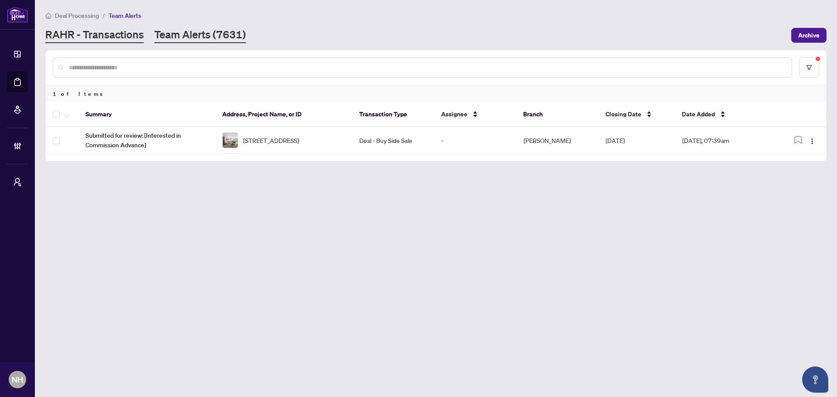
click at [88, 34] on link "RAHR - Transactions" at bounding box center [94, 35] width 98 height 16
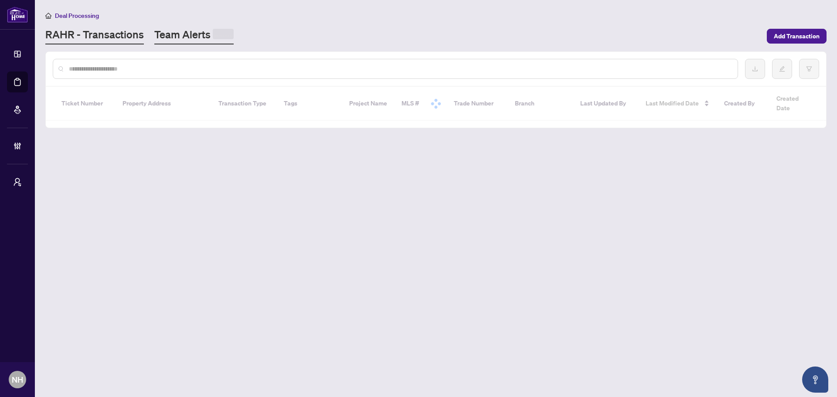
click at [170, 37] on link "Team Alerts" at bounding box center [193, 35] width 79 height 17
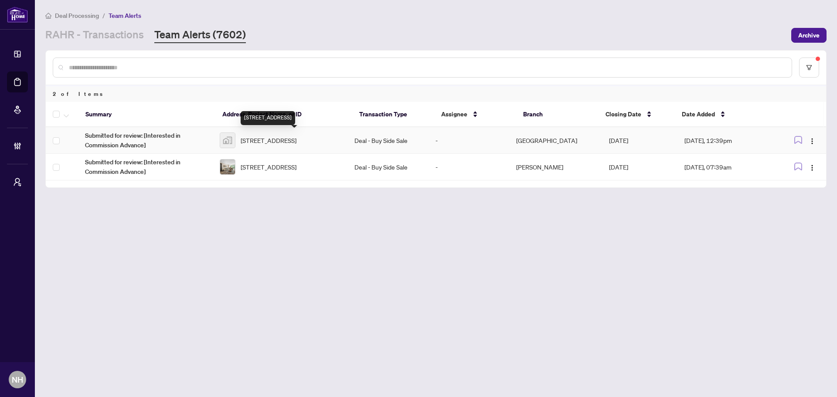
click at [295, 140] on span "[STREET_ADDRESS]" at bounding box center [269, 141] width 56 height 10
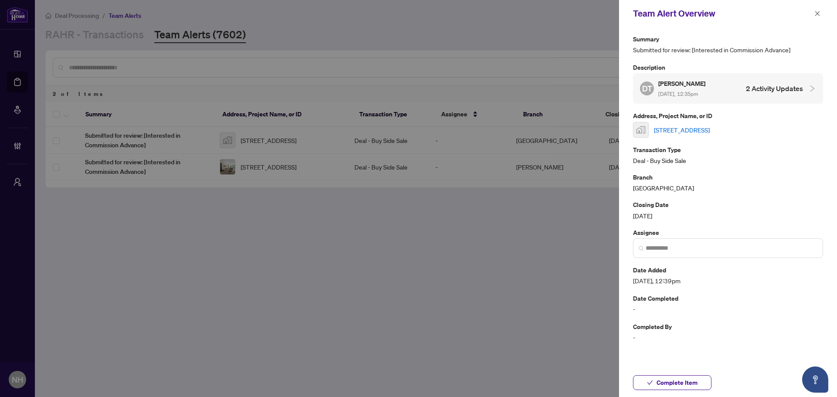
click at [710, 132] on link "[STREET_ADDRESS]" at bounding box center [682, 130] width 56 height 10
click at [281, 241] on div at bounding box center [418, 198] width 837 height 397
click at [813, 13] on button "button" at bounding box center [816, 13] width 11 height 10
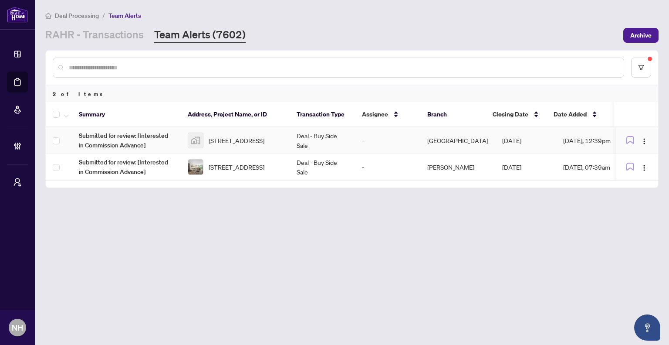
click at [235, 136] on span "[STREET_ADDRESS]" at bounding box center [237, 141] width 56 height 10
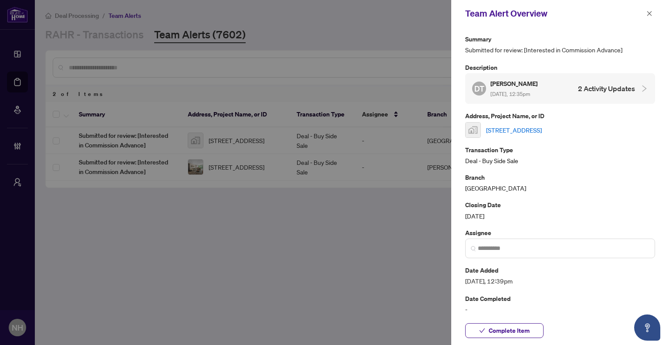
click at [570, 134] on div "[STREET_ADDRESS]" at bounding box center [560, 130] width 190 height 16
click at [542, 131] on link "[STREET_ADDRESS]" at bounding box center [514, 130] width 56 height 10
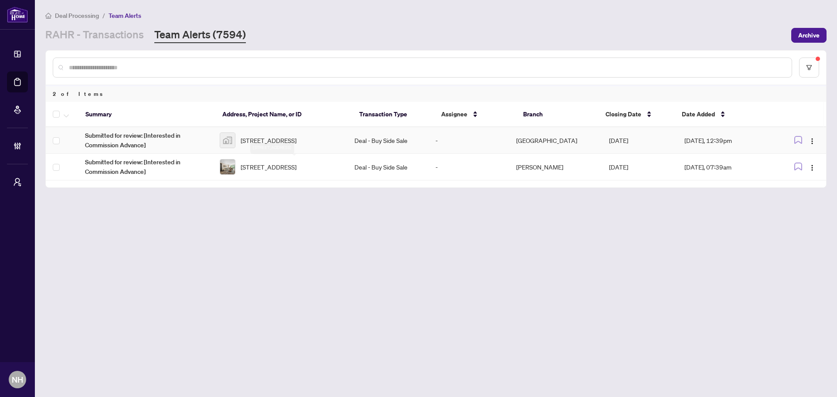
click at [377, 141] on td "Deal - Buy Side Sale" at bounding box center [387, 140] width 81 height 27
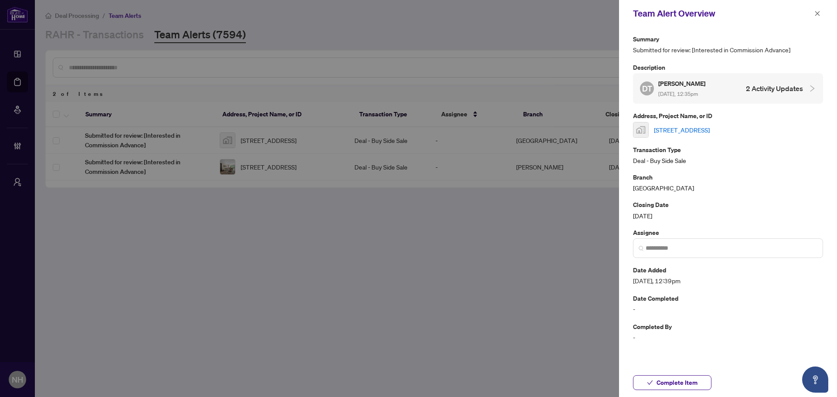
click at [700, 130] on link "[STREET_ADDRESS]" at bounding box center [682, 130] width 56 height 10
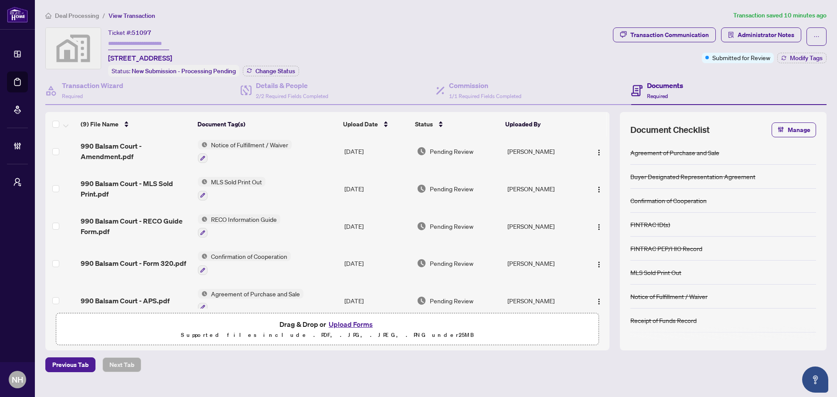
scroll to position [165, 0]
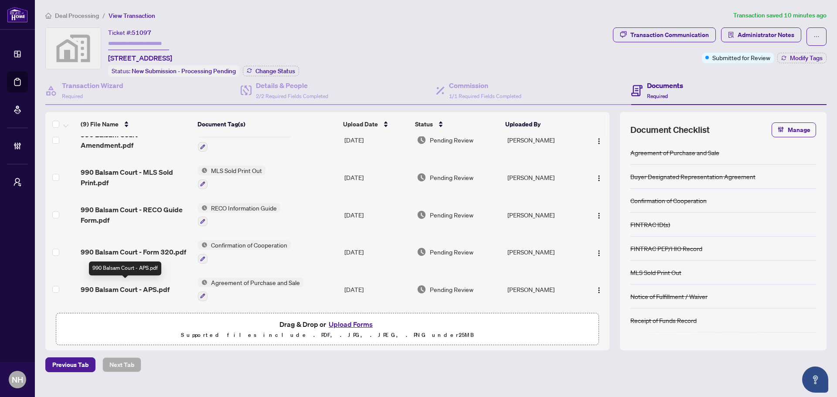
click at [145, 287] on span "990 Balsam Court - APS.pdf" at bounding box center [125, 289] width 89 height 10
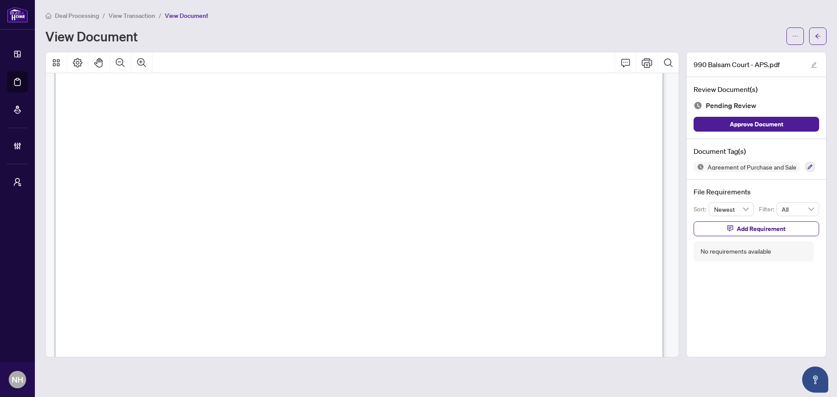
scroll to position [349, 0]
click at [818, 31] on span "button" at bounding box center [818, 36] width 6 height 14
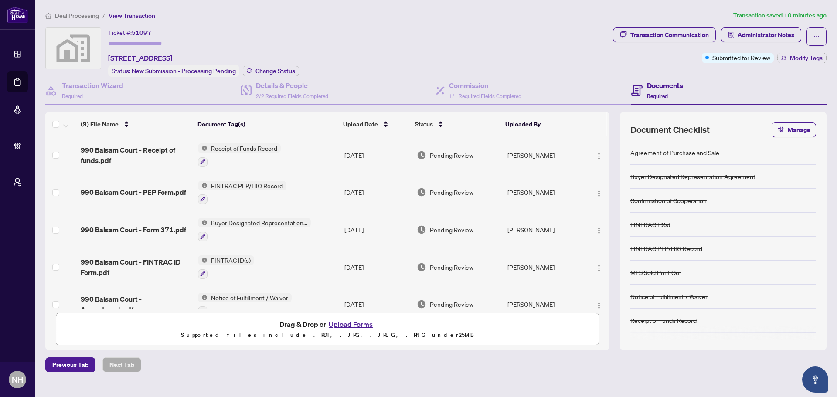
click at [277, 105] on div "Transaction Wizard Required Details & People 2/2 Required Fields Completed Comm…" at bounding box center [435, 214] width 781 height 274
click at [284, 90] on div "Details & People 2/2 Required Fields Completed" at bounding box center [292, 90] width 72 height 20
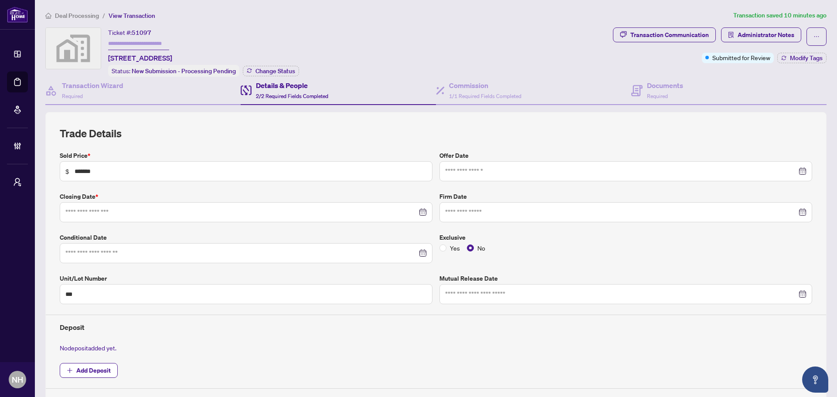
type input "**********"
click at [486, 90] on div "Commission 1/1 Required Fields Completed" at bounding box center [485, 90] width 72 height 20
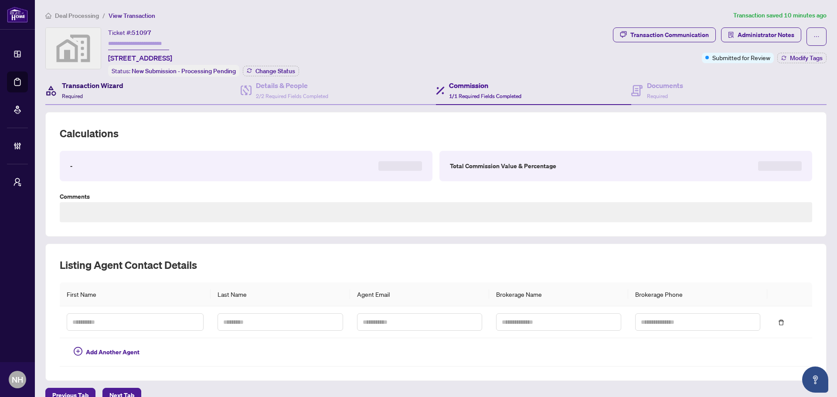
click at [86, 87] on h4 "Transaction Wizard" at bounding box center [92, 85] width 61 height 10
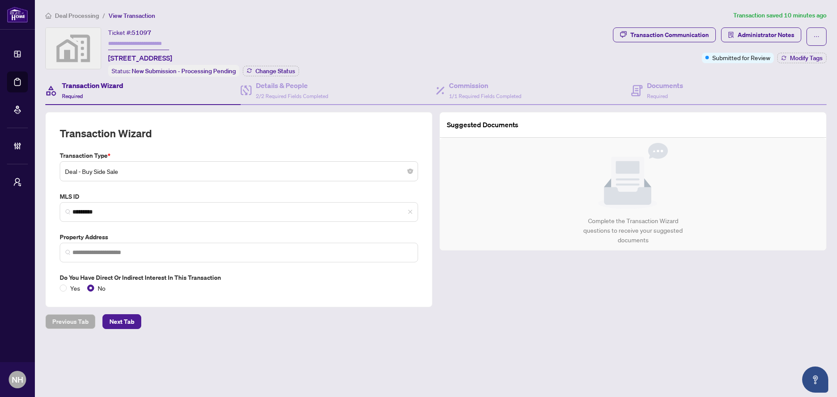
type input "**********"
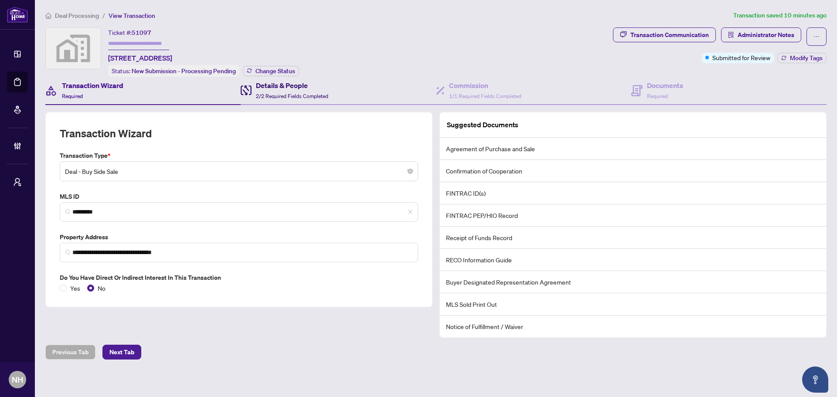
click at [276, 94] on span "2/2 Required Fields Completed" at bounding box center [292, 96] width 72 height 7
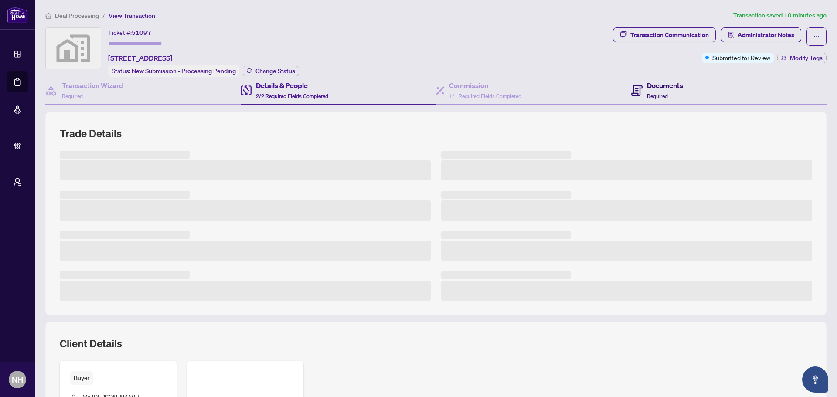
click at [656, 91] on div "Documents Required" at bounding box center [665, 90] width 36 height 20
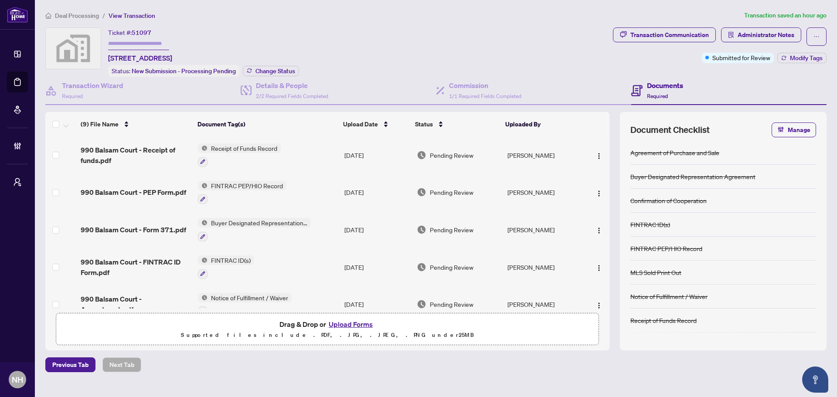
click at [81, 13] on span "Deal Processing" at bounding box center [77, 16] width 44 height 8
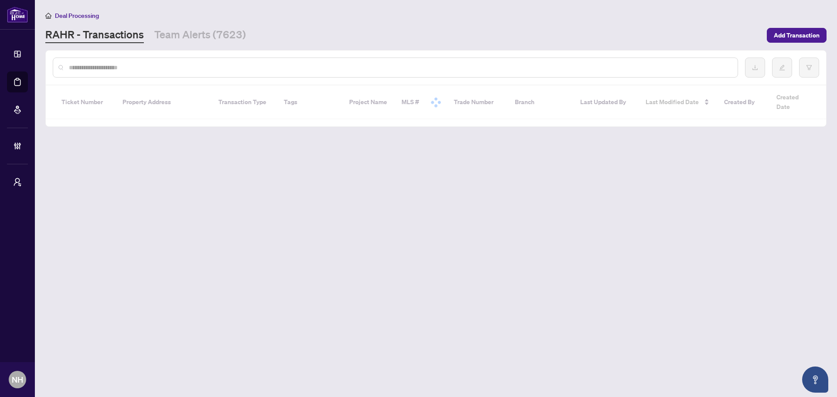
click at [164, 70] on input "text" at bounding box center [400, 68] width 662 height 10
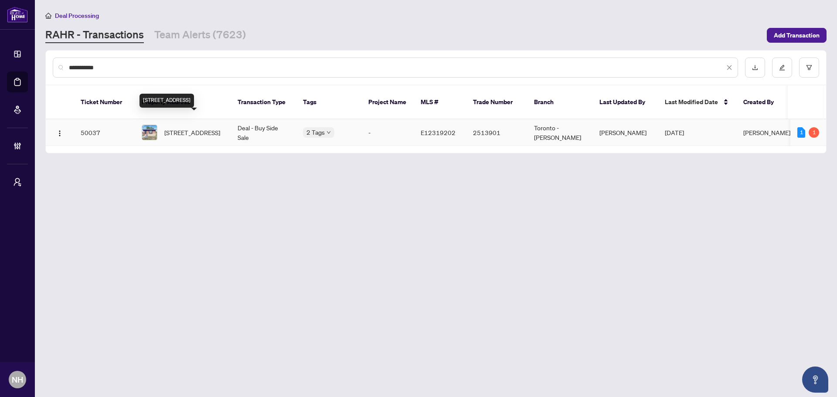
type input "**********"
click at [193, 128] on span "31 Benlight Cres, Toronto, Ontario M1H 1P4, Canada" at bounding box center [192, 133] width 56 height 10
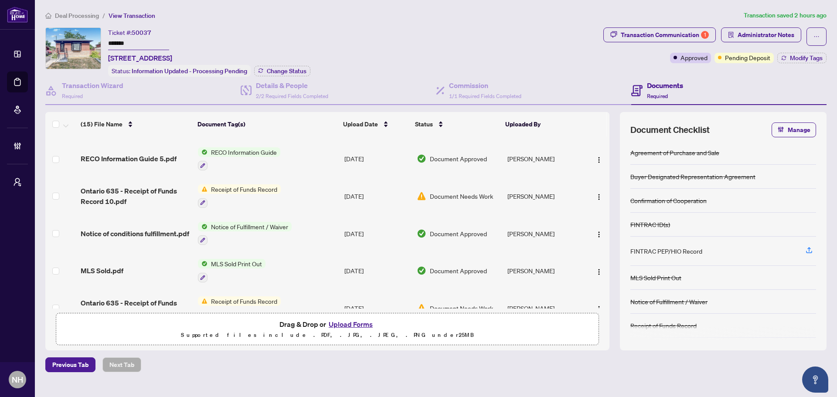
scroll to position [174, 0]
click at [803, 56] on span "Modify Tags" at bounding box center [806, 58] width 33 height 6
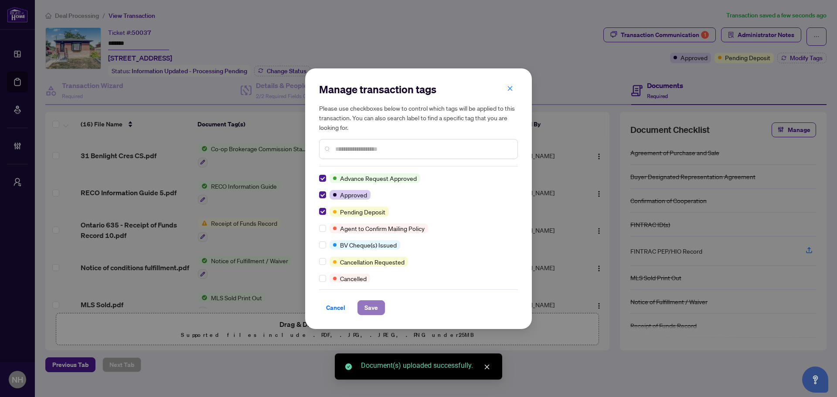
click at [370, 307] on span "Save" at bounding box center [371, 308] width 14 height 14
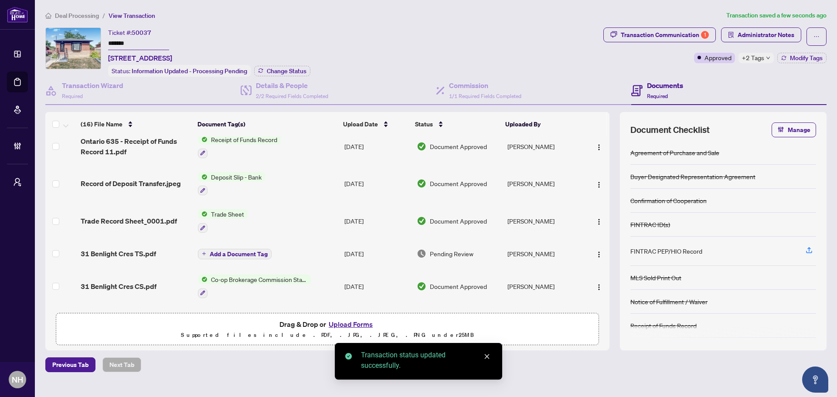
scroll to position [0, 0]
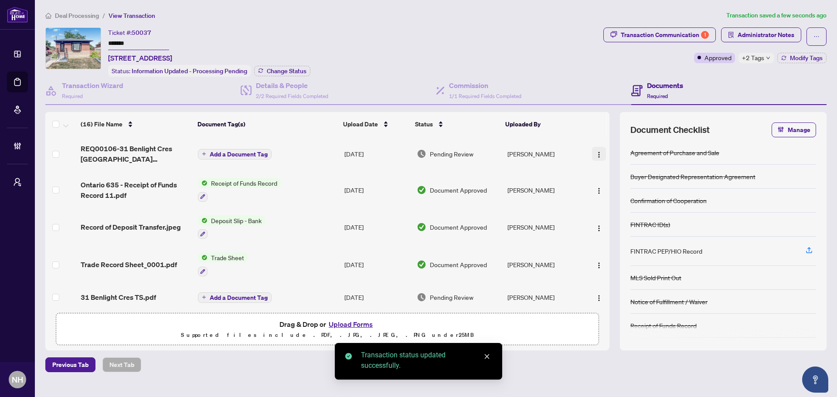
click at [598, 151] on img "button" at bounding box center [598, 154] width 7 height 7
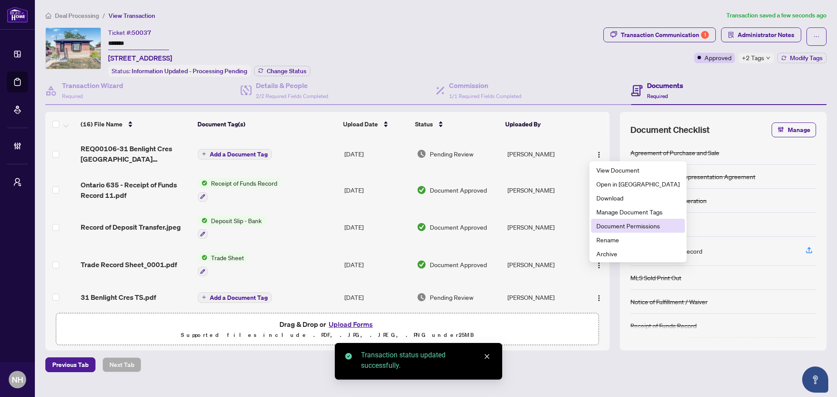
click at [639, 227] on span "Document Permissions" at bounding box center [637, 226] width 83 height 10
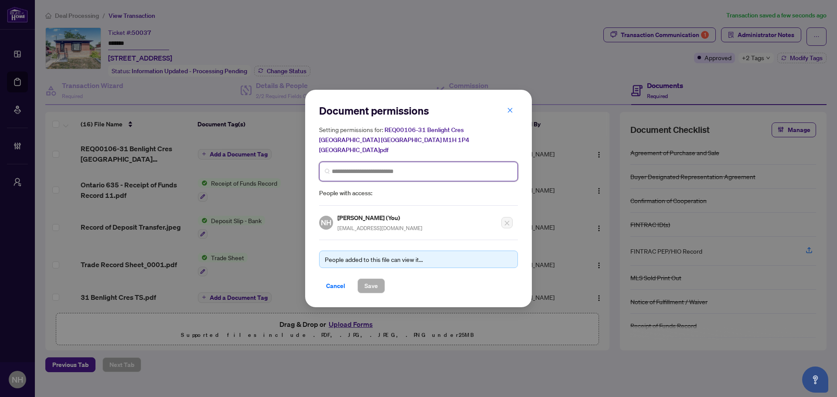
click at [414, 167] on input "search" at bounding box center [422, 171] width 180 height 9
type input "******"
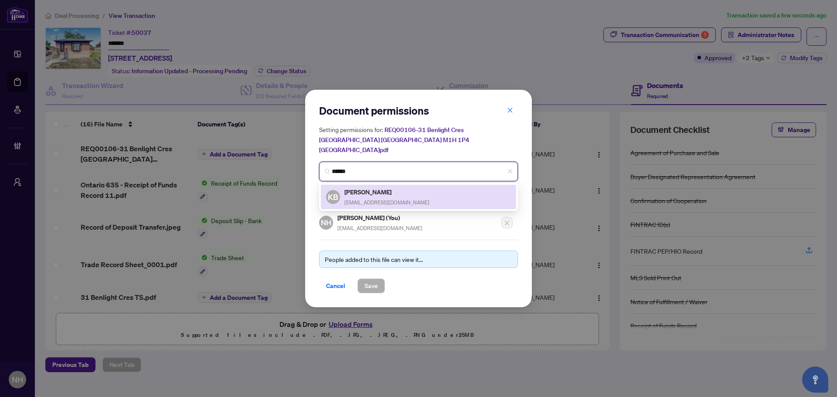
click at [387, 199] on span "kankanbd@hotmail.com" at bounding box center [386, 202] width 85 height 7
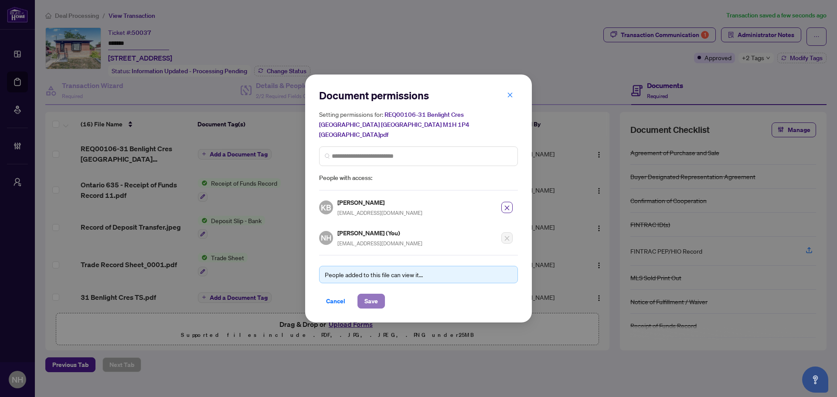
click at [369, 294] on span "Save" at bounding box center [371, 301] width 14 height 14
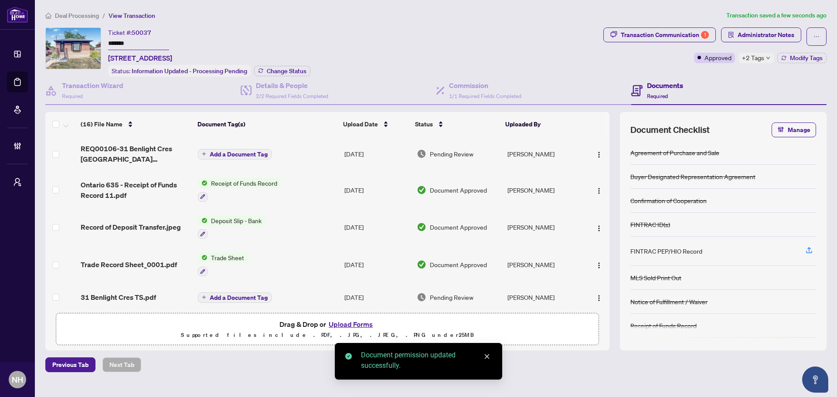
click at [243, 151] on span "Add a Document Tag" at bounding box center [239, 154] width 58 height 6
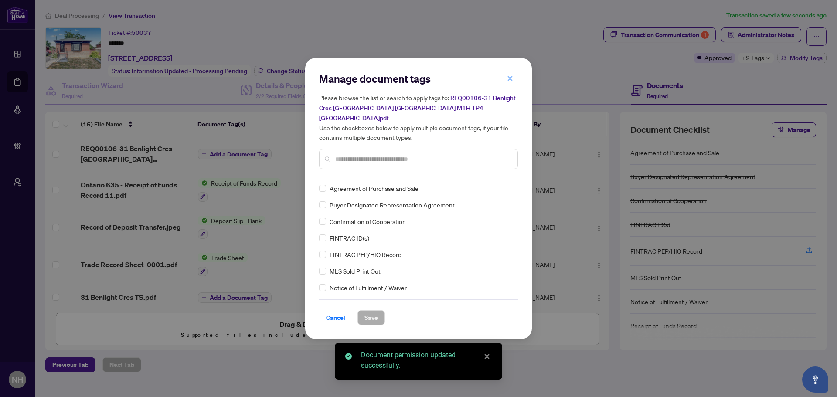
click at [343, 159] on div at bounding box center [418, 159] width 199 height 20
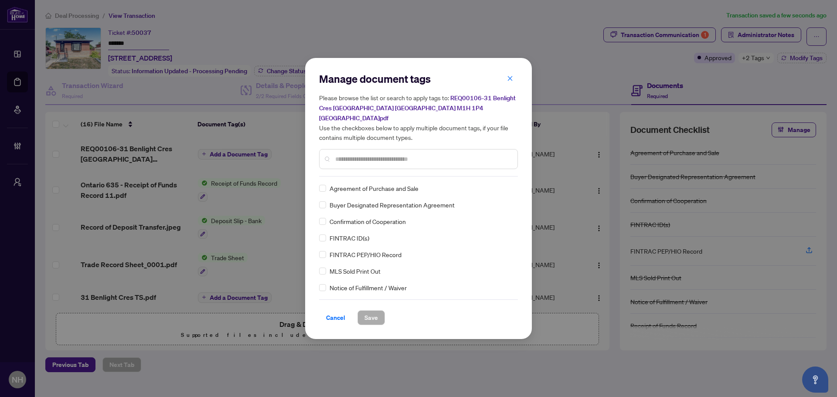
click at [345, 154] on input "text" at bounding box center [422, 159] width 175 height 10
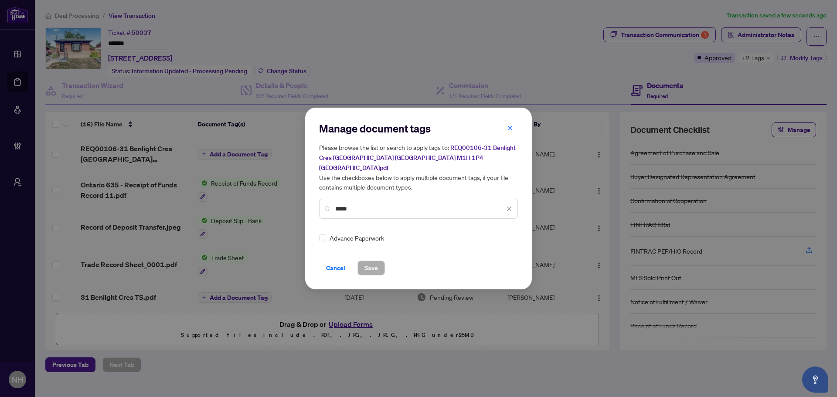
type input "*****"
click at [326, 233] on div "Advance Paperwork" at bounding box center [416, 238] width 194 height 10
click at [499, 234] on img at bounding box center [500, 238] width 9 height 9
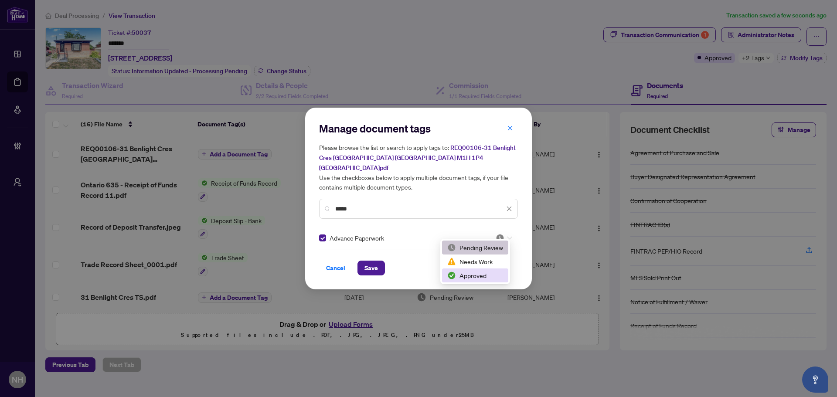
click at [482, 277] on div "Approved" at bounding box center [475, 276] width 56 height 10
click at [372, 261] on span "Save" at bounding box center [371, 268] width 14 height 14
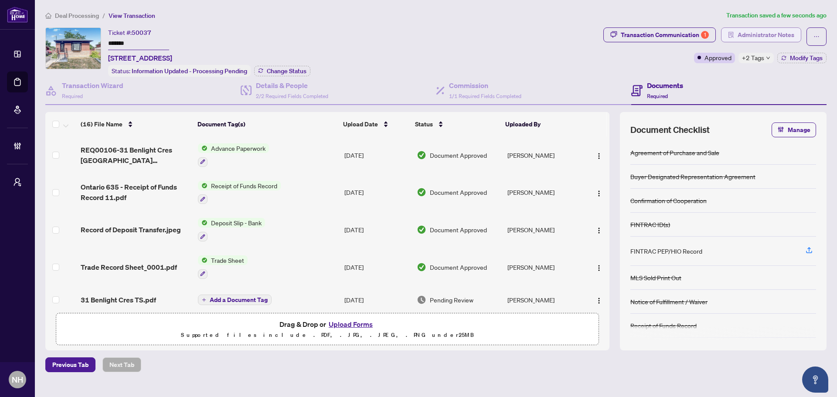
click at [769, 37] on span "Administrator Notes" at bounding box center [765, 35] width 57 height 14
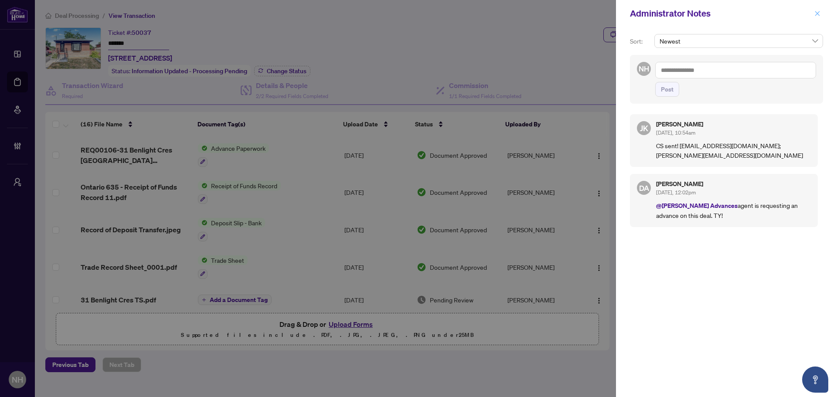
click at [813, 13] on button "button" at bounding box center [816, 13] width 11 height 10
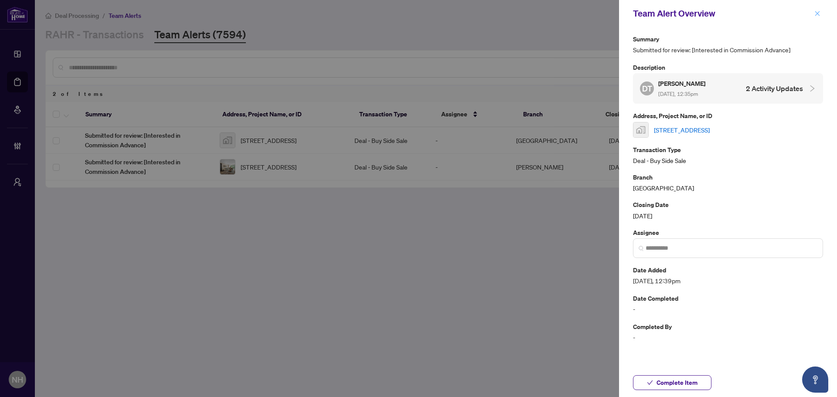
click at [818, 11] on icon "close" at bounding box center [817, 13] width 6 height 6
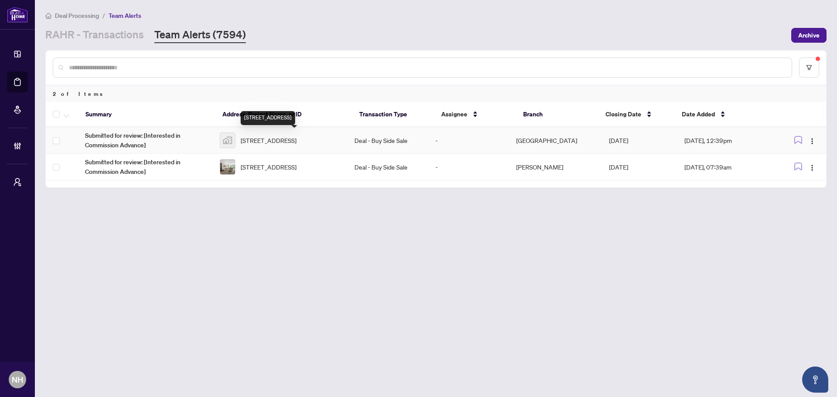
click at [253, 141] on span "[STREET_ADDRESS]" at bounding box center [269, 141] width 56 height 10
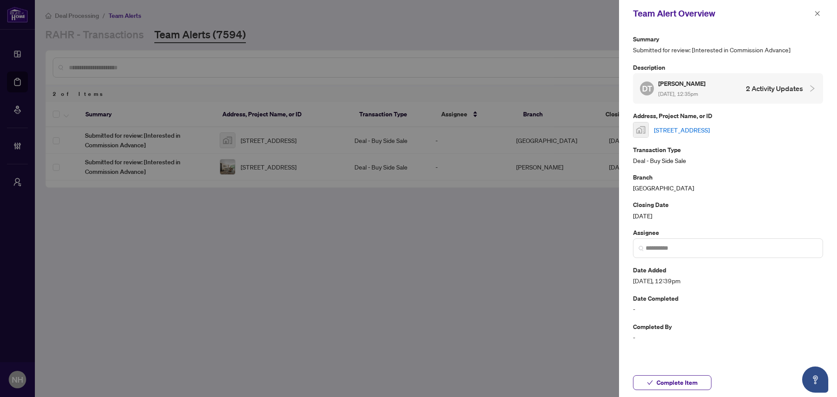
click at [700, 130] on link "[STREET_ADDRESS]" at bounding box center [682, 130] width 56 height 10
click at [816, 11] on icon "close" at bounding box center [817, 13] width 6 height 6
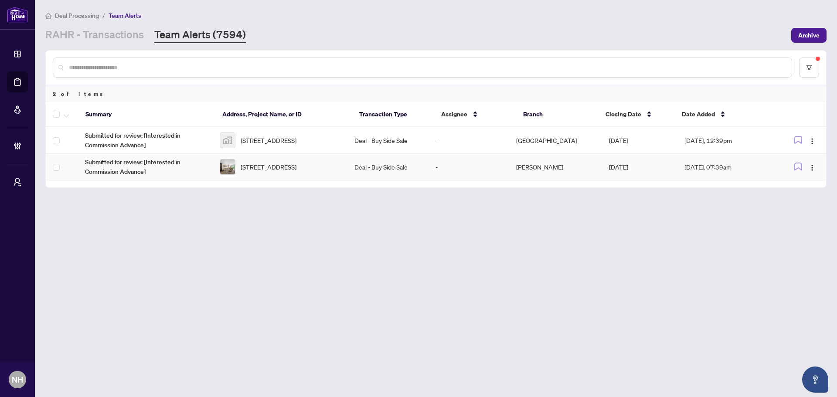
click at [296, 164] on span "339-16 Elgin St, Markham, Ontario L3T 4T4, Canada" at bounding box center [269, 167] width 56 height 10
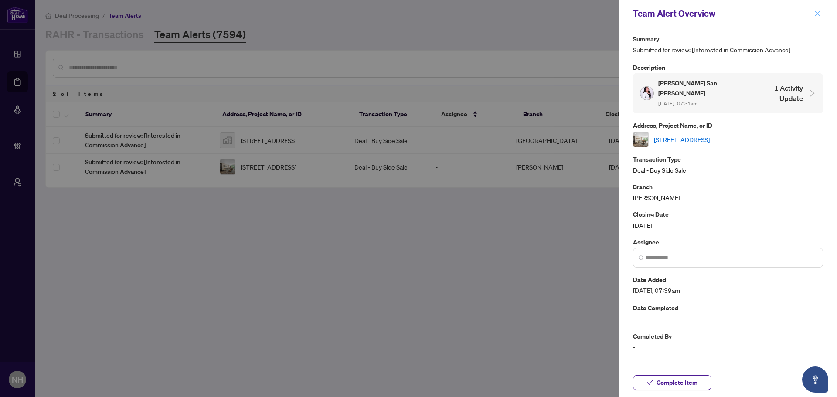
click at [816, 14] on icon "close" at bounding box center [817, 13] width 5 height 5
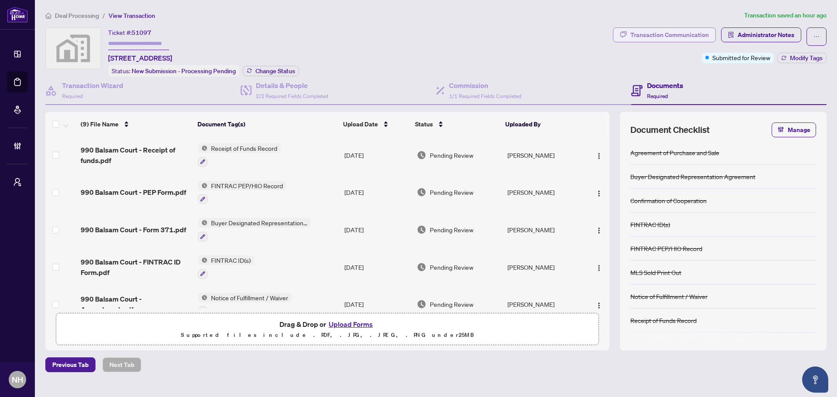
click at [677, 29] on div "Transaction Communication" at bounding box center [669, 35] width 78 height 14
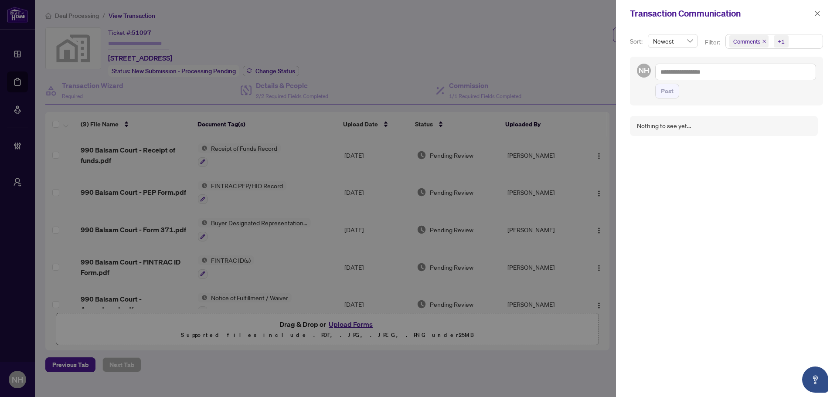
click at [763, 41] on icon "close" at bounding box center [763, 41] width 3 height 3
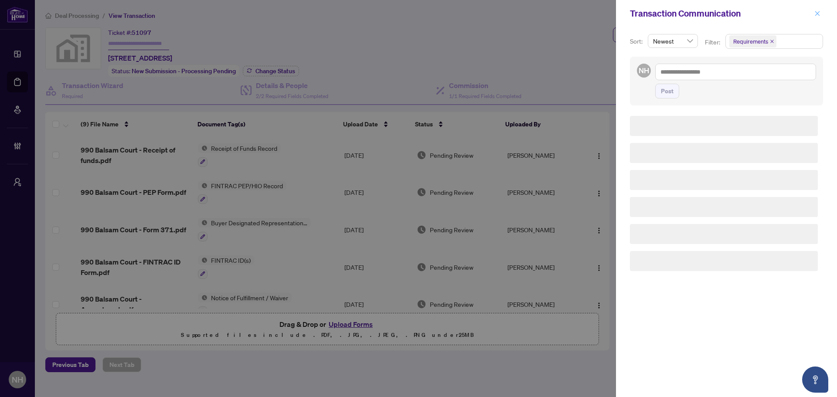
click at [820, 15] on button "button" at bounding box center [816, 13] width 11 height 10
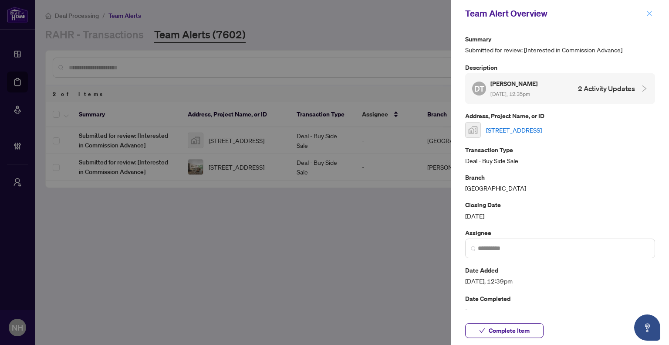
click at [655, 15] on button "button" at bounding box center [649, 13] width 11 height 10
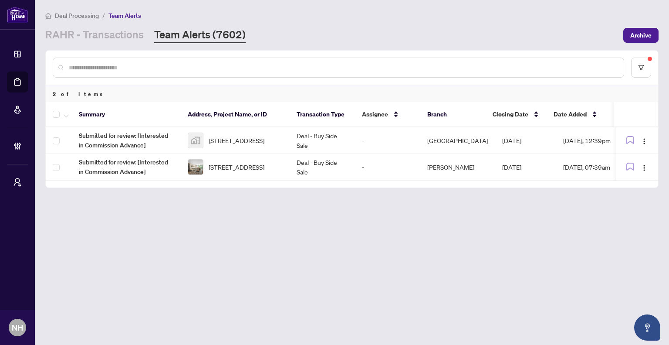
click at [432, 216] on main "Deal Processing / Team Alerts [PERSON_NAME] - Transactions Team Alerts (7602) A…" at bounding box center [352, 172] width 635 height 345
